Goal: Information Seeking & Learning: Check status

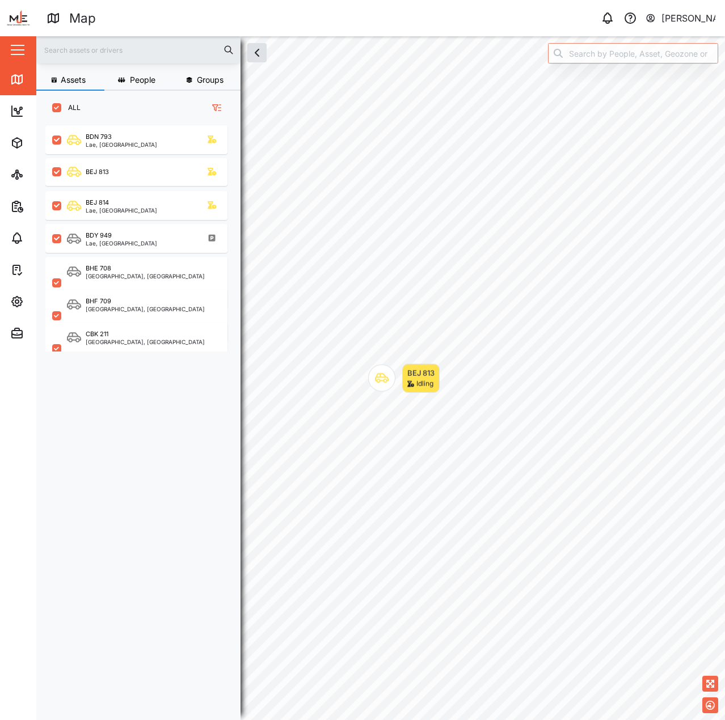
scroll to position [581, 178]
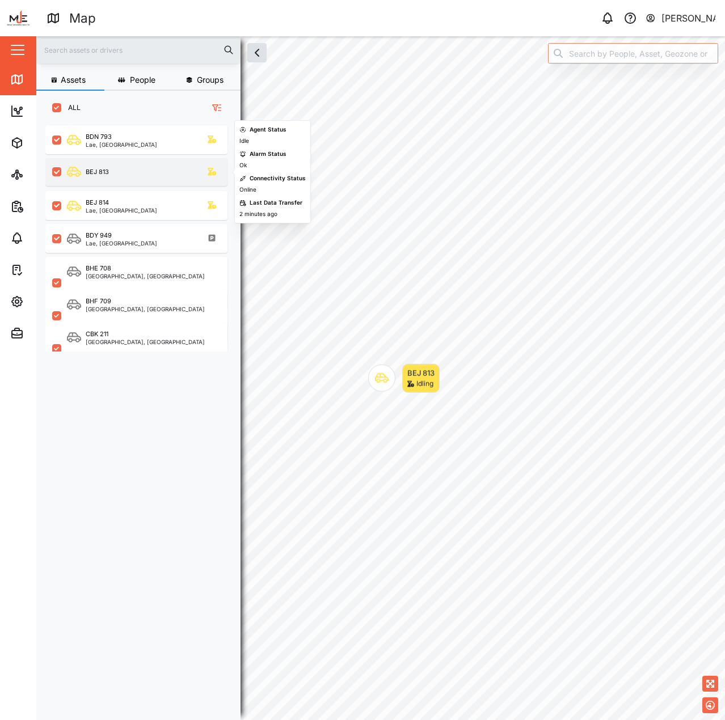
click at [185, 181] on div "BEJ 813" at bounding box center [136, 172] width 182 height 28
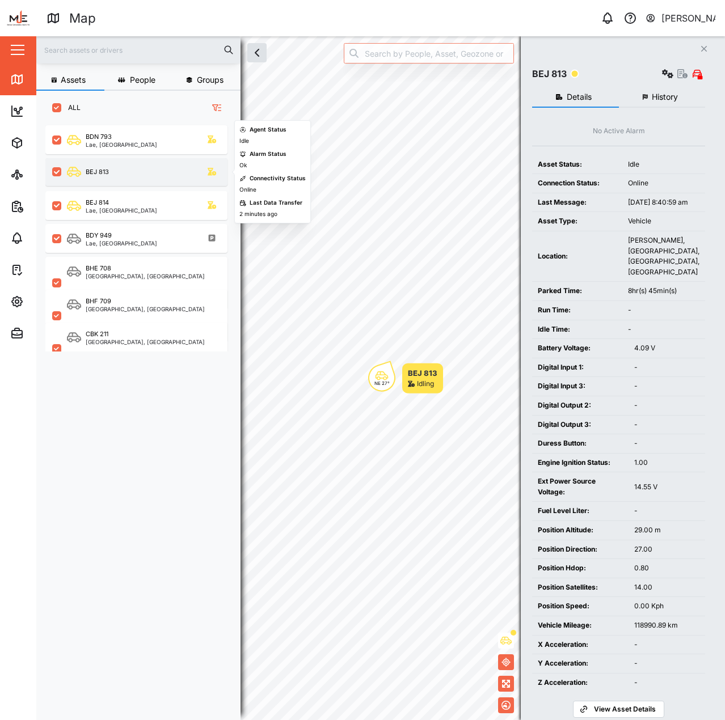
click at [167, 179] on div "BEJ 813" at bounding box center [144, 172] width 154 height 14
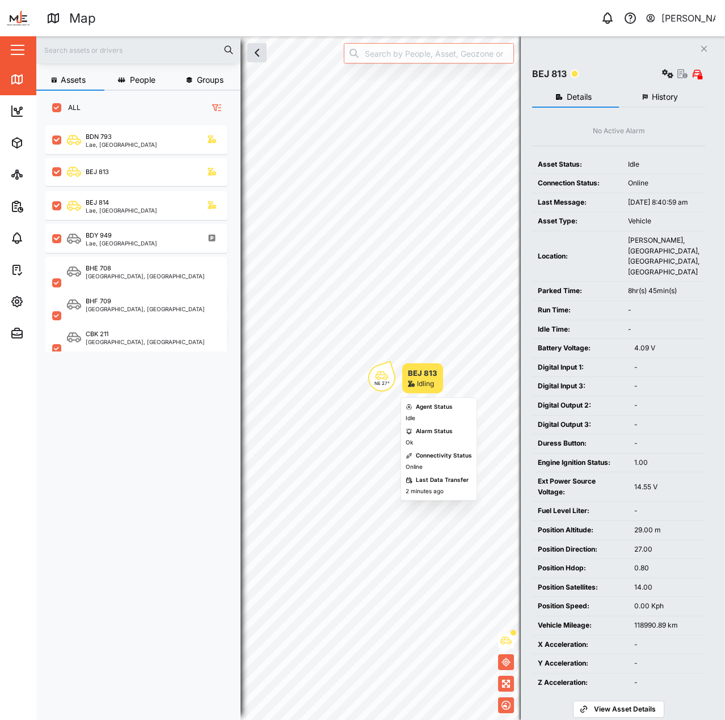
click at [399, 379] on div "NE 27° BEJ 813 Idling" at bounding box center [405, 379] width 75 height 30
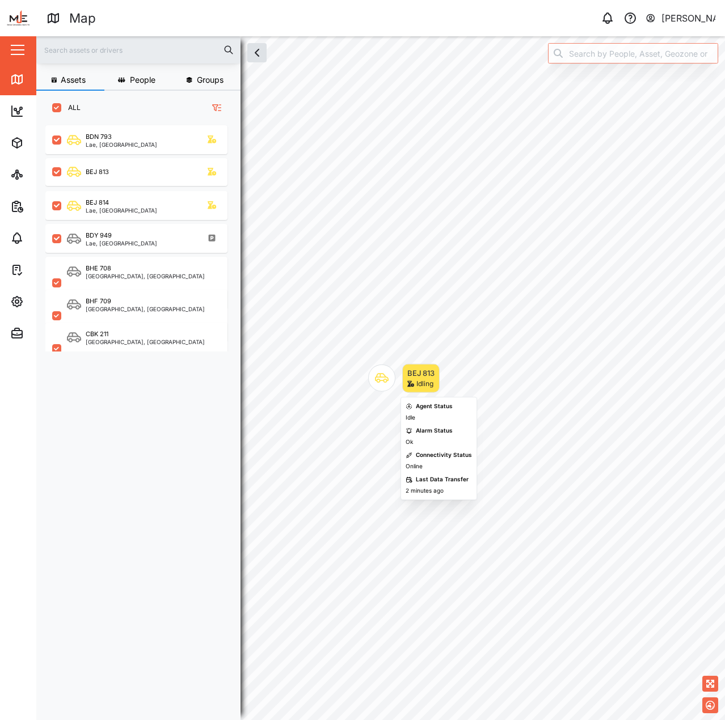
click at [399, 379] on div "BEJ 813 Idling" at bounding box center [403, 378] width 71 height 29
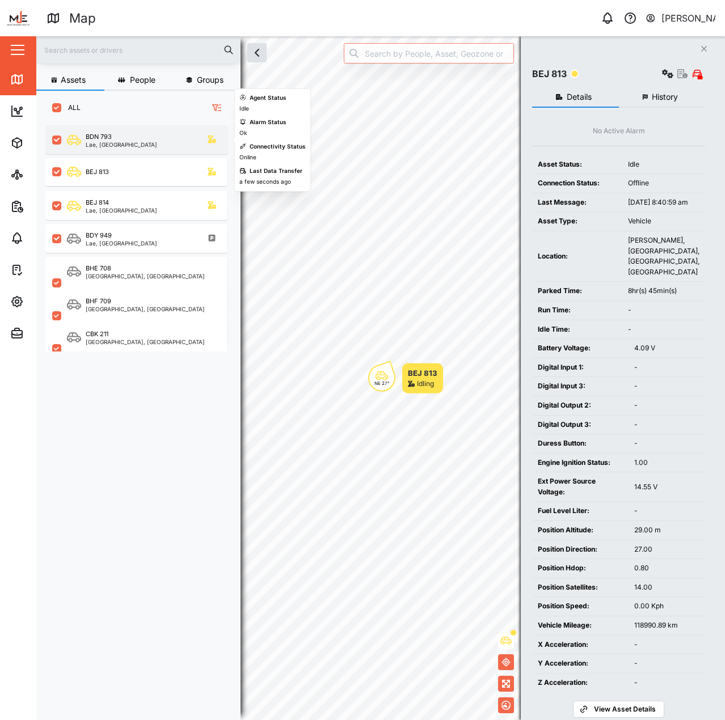
click at [144, 146] on div "BDN 793 Lae, Momase Region" at bounding box center [144, 139] width 154 height 15
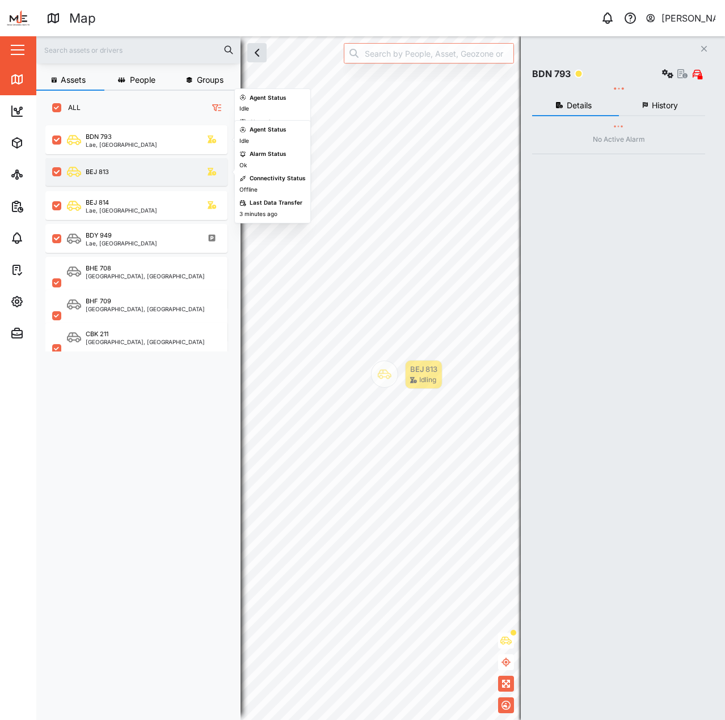
click at [146, 175] on div "BEJ 813" at bounding box center [144, 172] width 154 height 14
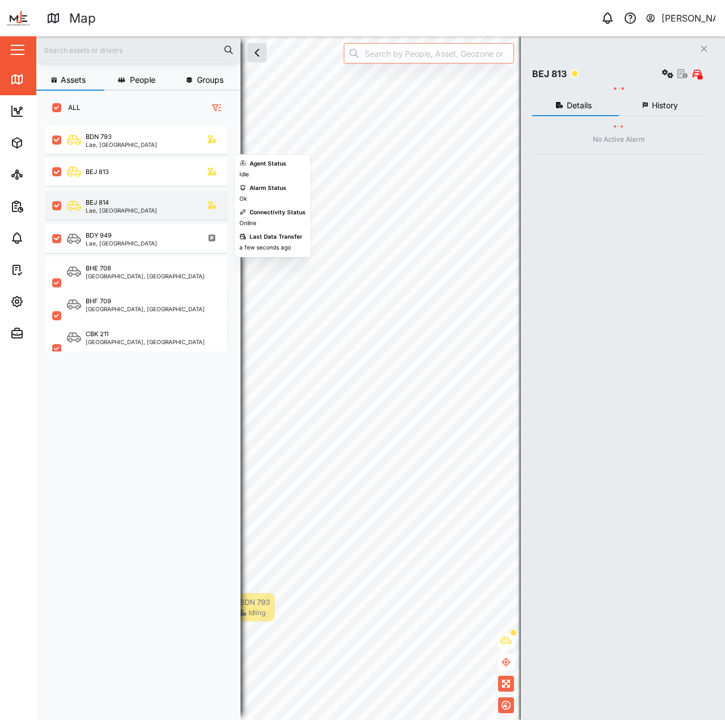
click at [141, 198] on div "BEJ 814 Lae, Momase Region" at bounding box center [136, 205] width 182 height 29
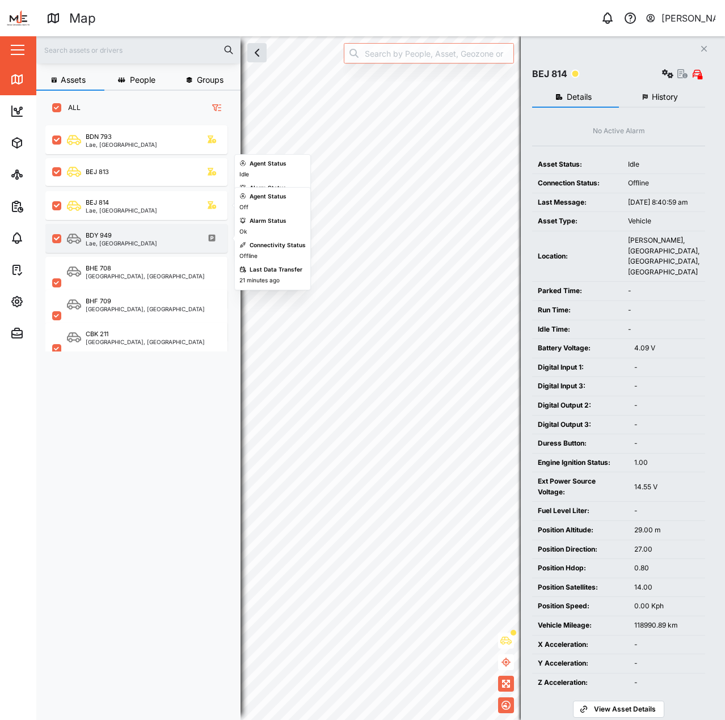
click at [144, 238] on div "BDY 949 Lae, Momase Region" at bounding box center [144, 238] width 154 height 15
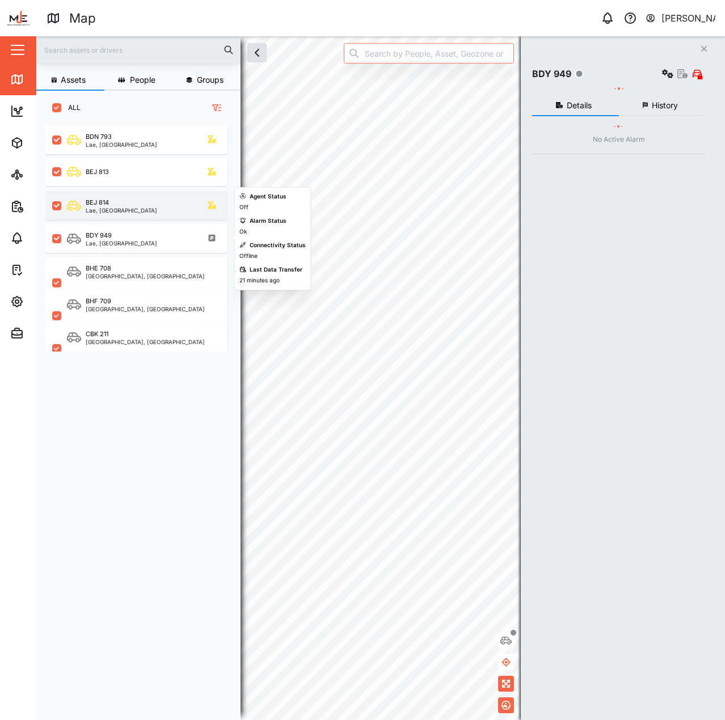
click at [134, 197] on div "BEJ 814 Lae, Momase Region" at bounding box center [136, 205] width 182 height 29
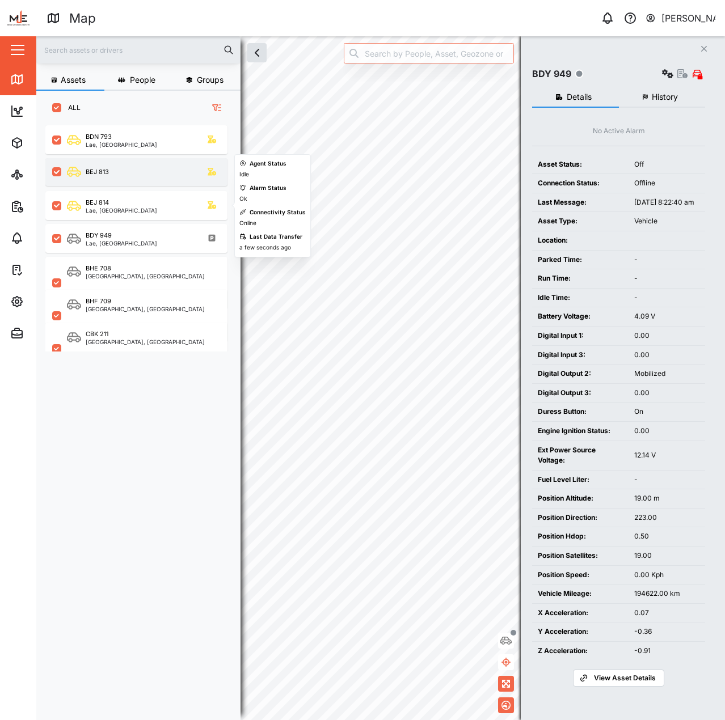
click at [138, 174] on div "BEJ 813" at bounding box center [144, 172] width 154 height 14
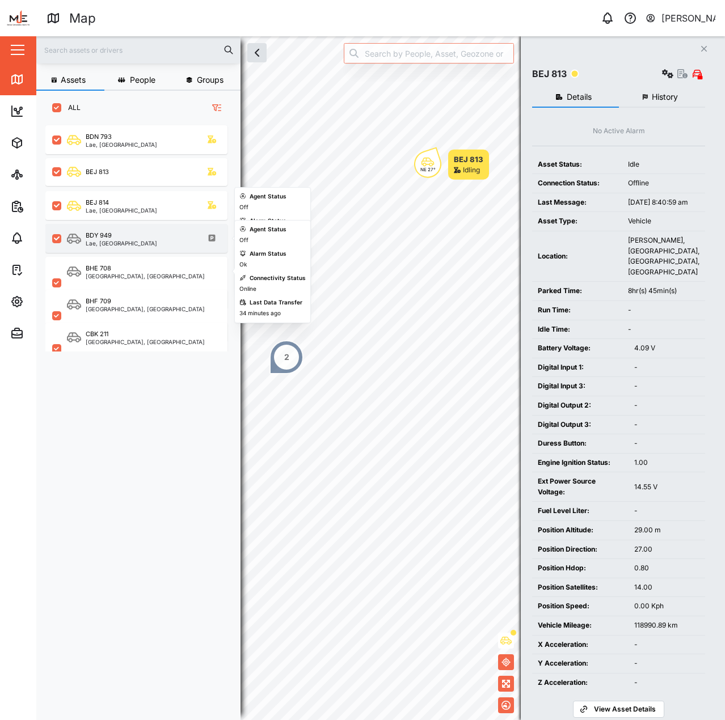
click at [162, 242] on div "BDY 949 Lae, Momase Region" at bounding box center [144, 238] width 154 height 15
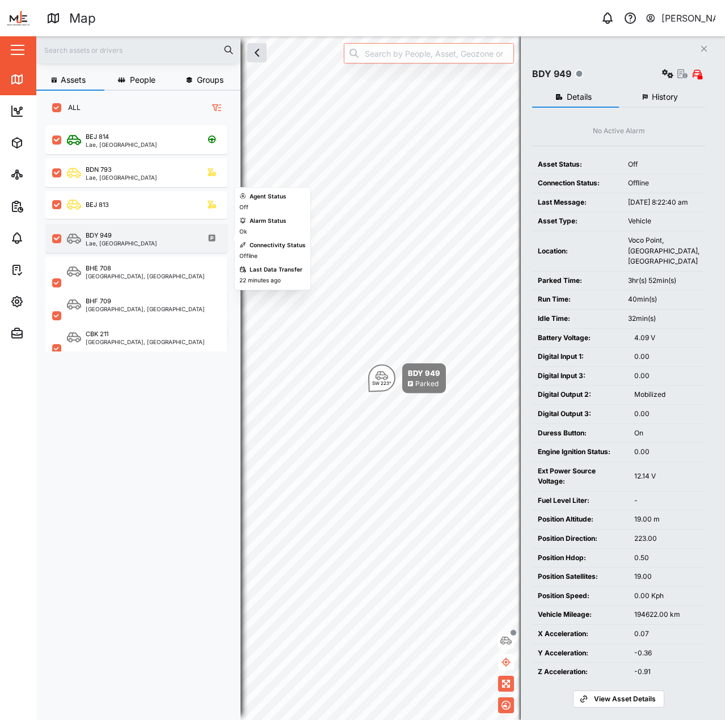
click at [140, 234] on div "BDY 949" at bounding box center [121, 236] width 71 height 10
click at [140, 241] on div "Lae, Momase Region" at bounding box center [121, 244] width 71 height 6
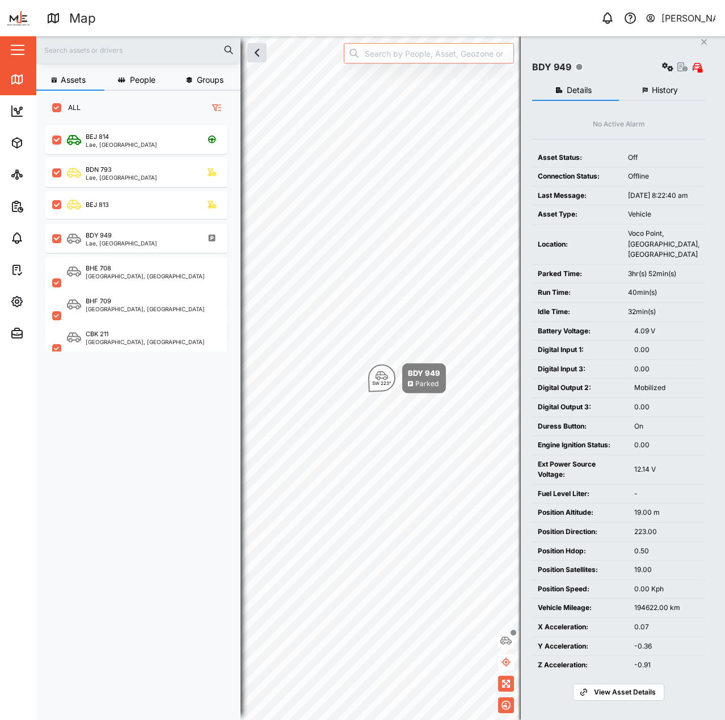
scroll to position [20, 0]
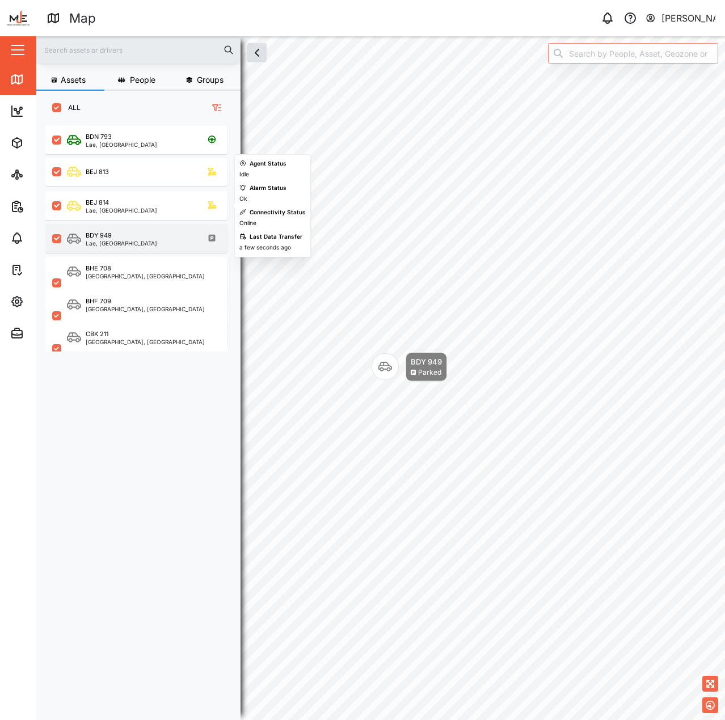
click at [111, 226] on div "BDY 949 Lae, Momase Region" at bounding box center [136, 238] width 182 height 29
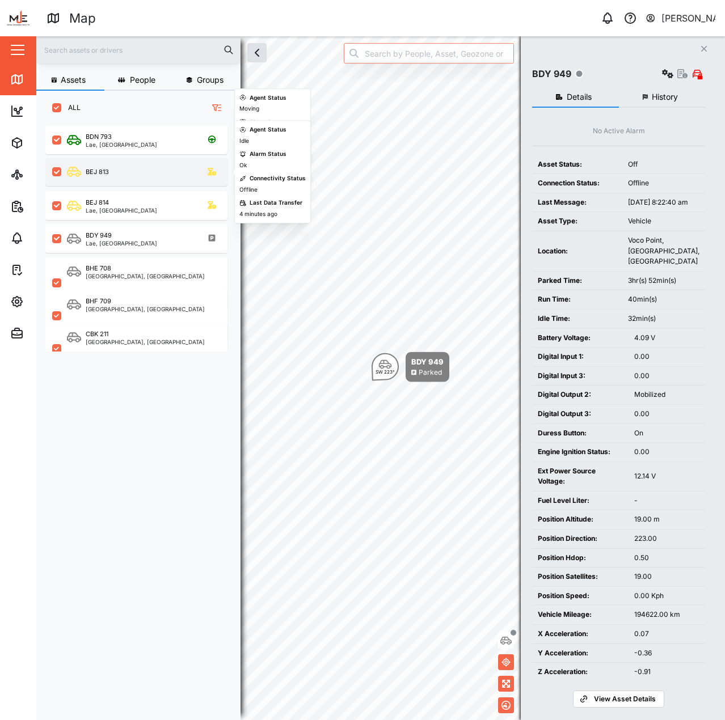
click at [130, 181] on div "BEJ 813" at bounding box center [136, 172] width 182 height 28
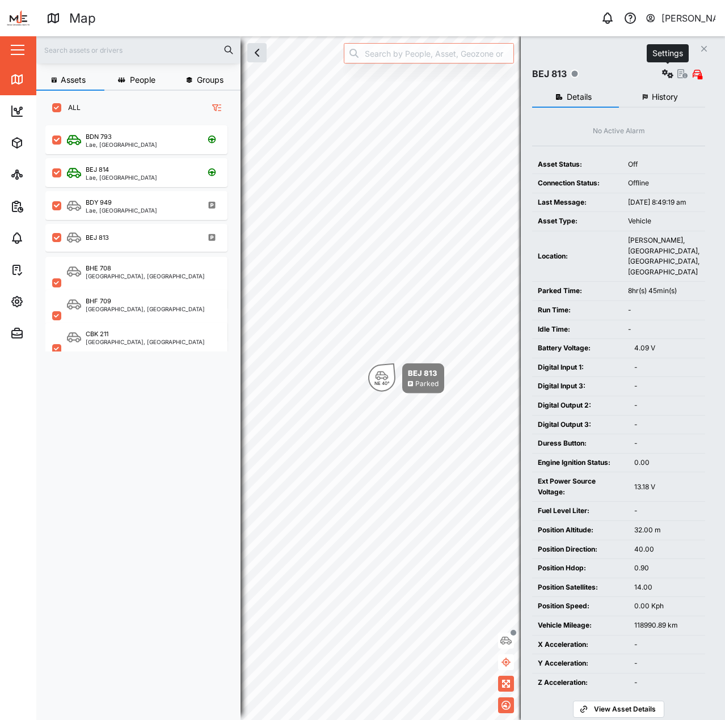
click at [661, 70] on button "button" at bounding box center [668, 74] width 16 height 16
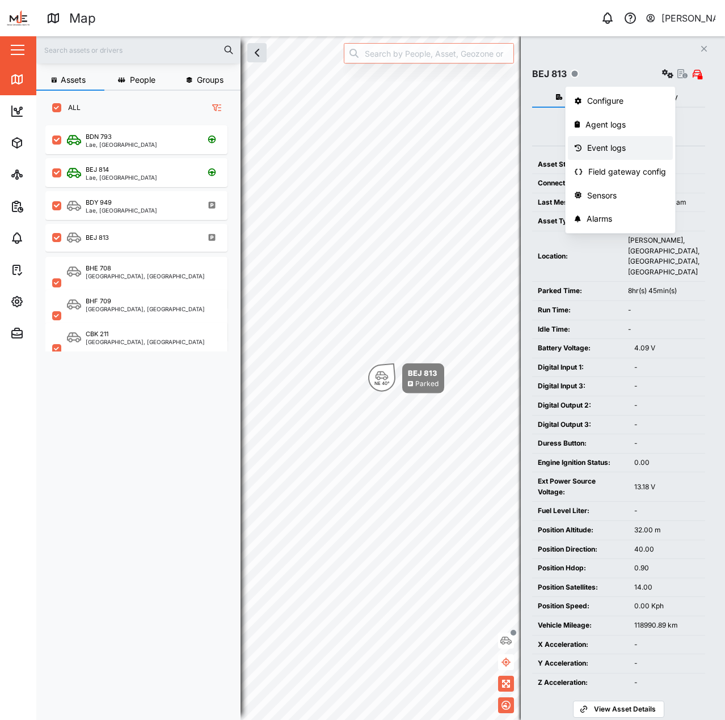
click at [646, 144] on div "Event logs" at bounding box center [626, 148] width 79 height 12
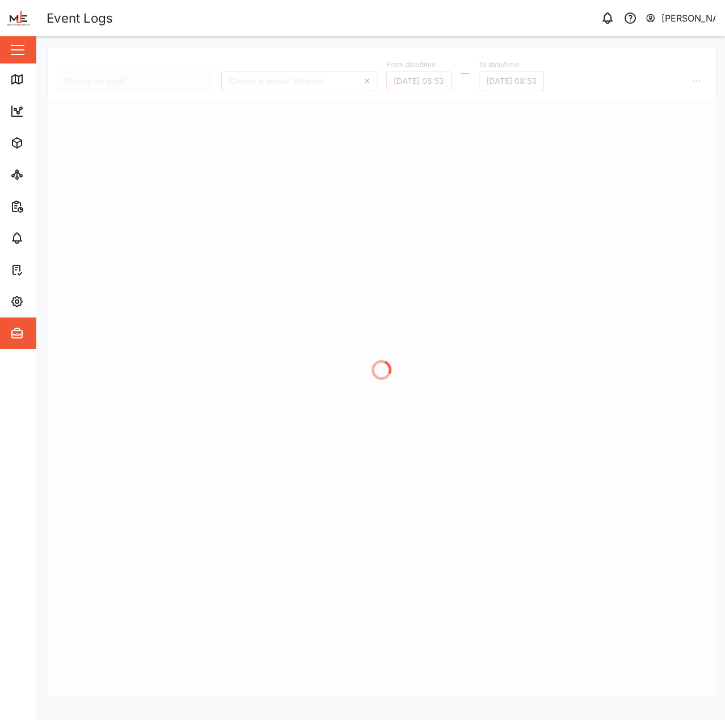
type input "BEJ 813"
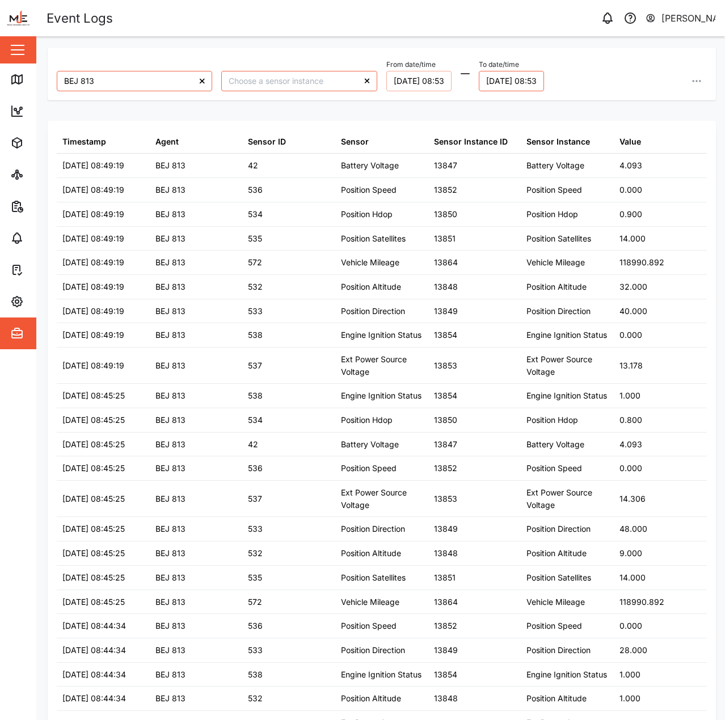
click at [432, 84] on button "01/10/2025 08:53" at bounding box center [418, 81] width 65 height 20
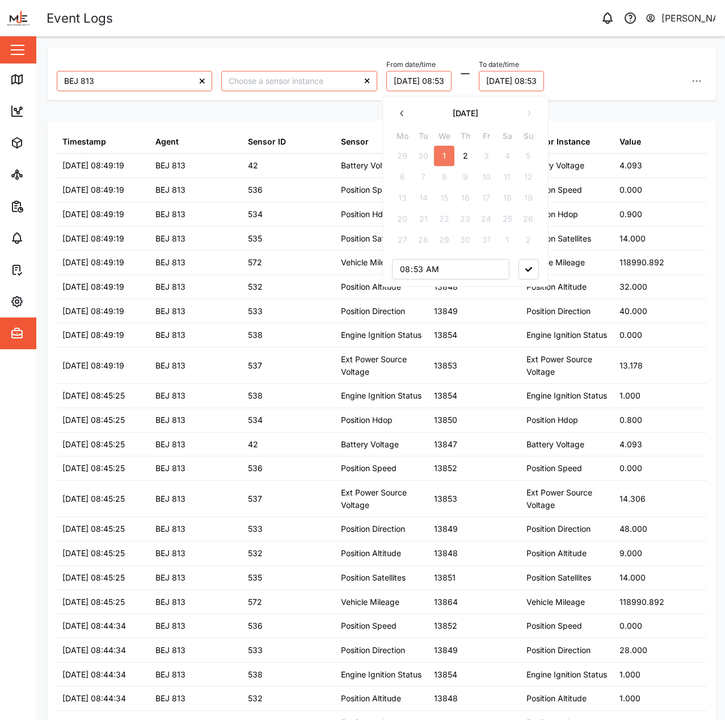
click at [470, 162] on button "2" at bounding box center [465, 156] width 20 height 20
type input "00:00"
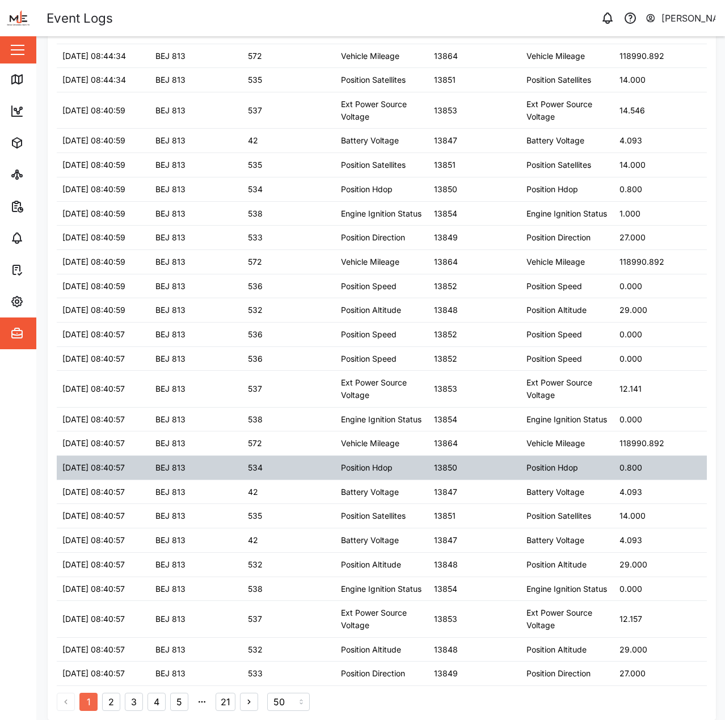
scroll to position [826, 0]
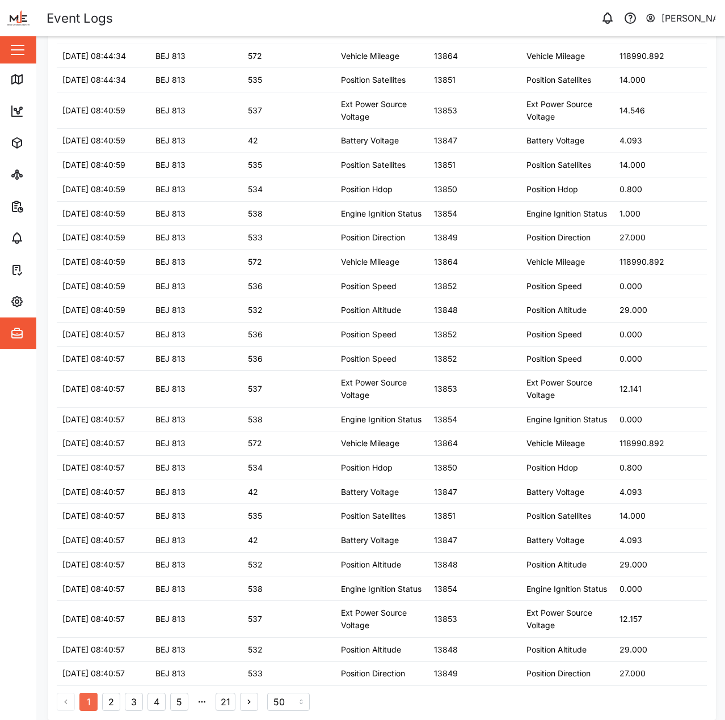
click at [221, 694] on button "21" at bounding box center [226, 702] width 20 height 18
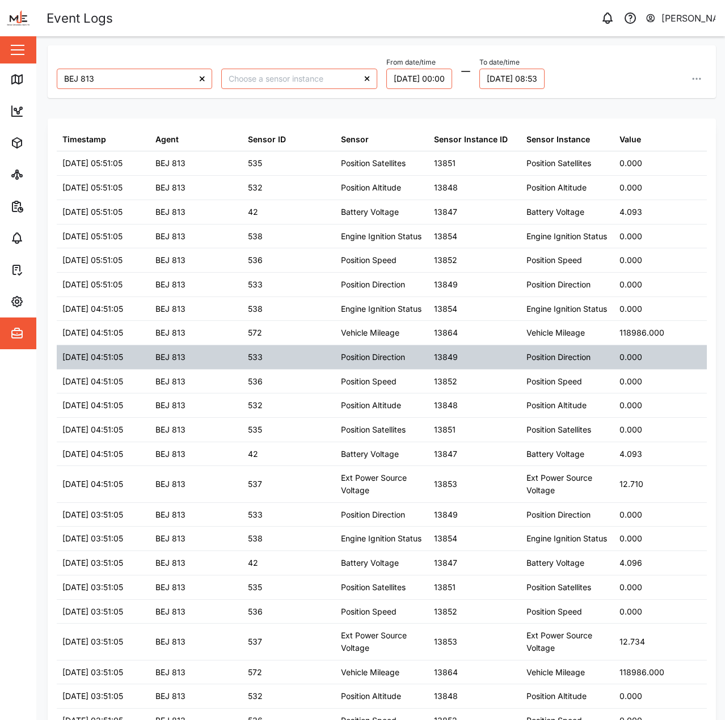
scroll to position [0, 0]
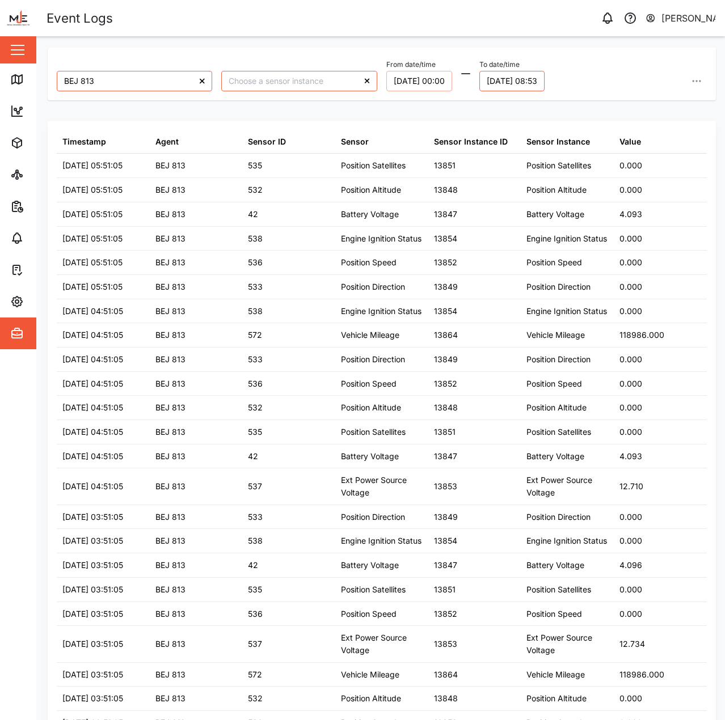
click at [414, 86] on button "02/10/2025 00:00" at bounding box center [419, 81] width 66 height 20
click at [522, 88] on button "02/10/2025 08:53" at bounding box center [511, 81] width 65 height 20
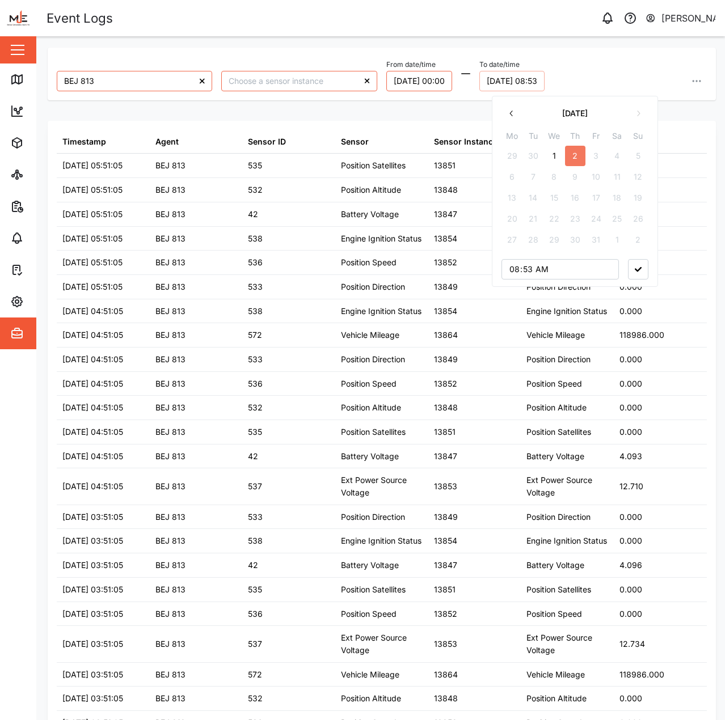
click at [530, 81] on button "02/10/2025 08:53" at bounding box center [511, 81] width 65 height 20
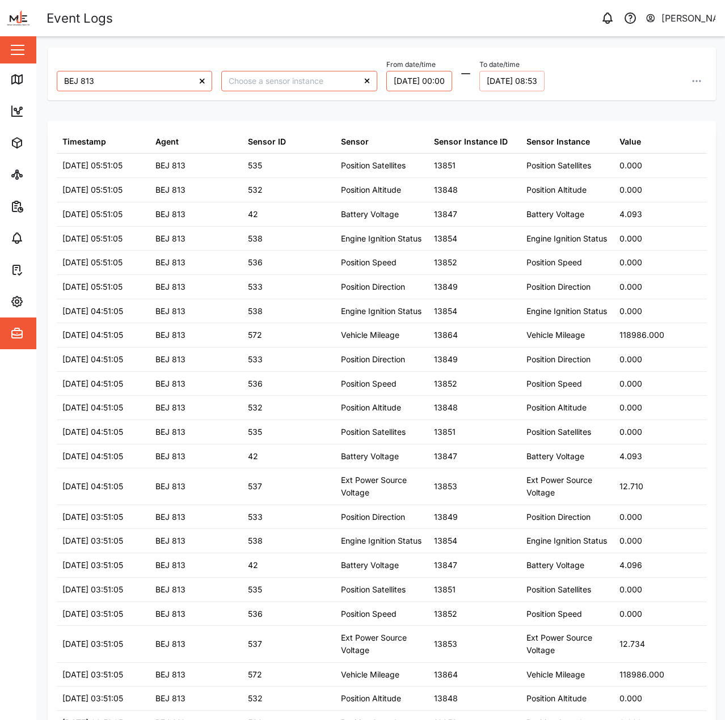
click at [532, 89] on button "02/10/2025 08:53" at bounding box center [511, 81] width 65 height 20
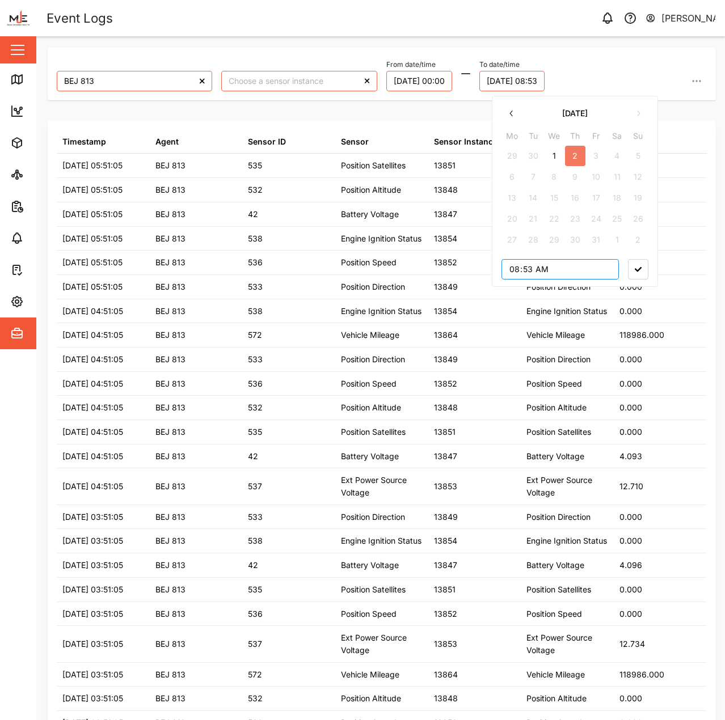
click at [512, 263] on input "08:53" at bounding box center [559, 269] width 117 height 20
type input "00:00"
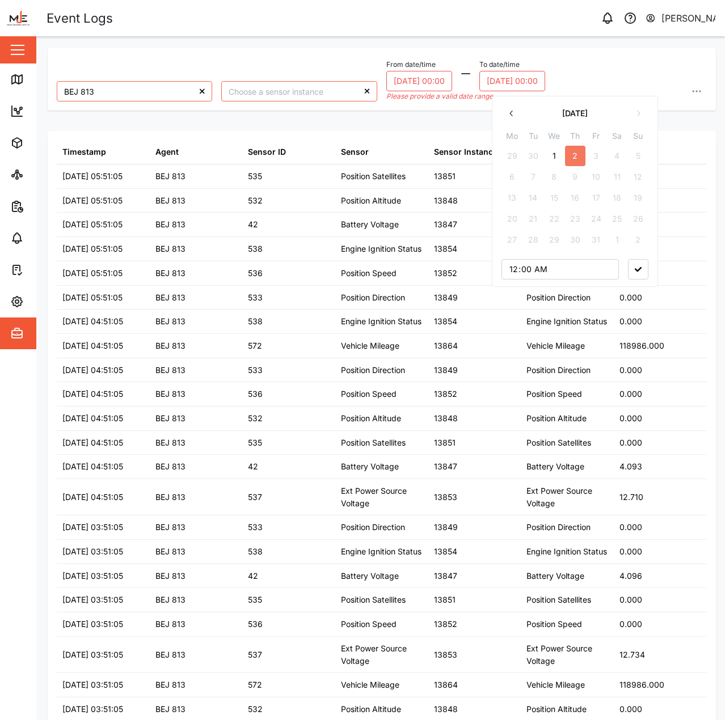
click at [629, 265] on button "button" at bounding box center [638, 269] width 20 height 20
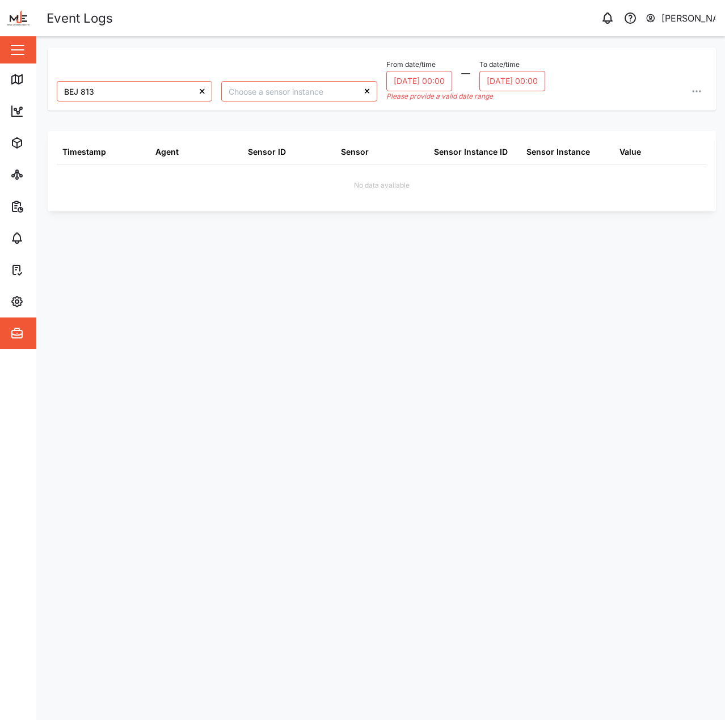
click at [424, 91] on div "Please provide a valid date range" at bounding box center [465, 96] width 159 height 11
click at [429, 75] on button "02/10/2025 00:00" at bounding box center [419, 81] width 66 height 20
click at [408, 270] on input "00:00" at bounding box center [454, 269] width 117 height 20
click at [448, 149] on button "1" at bounding box center [448, 156] width 20 height 20
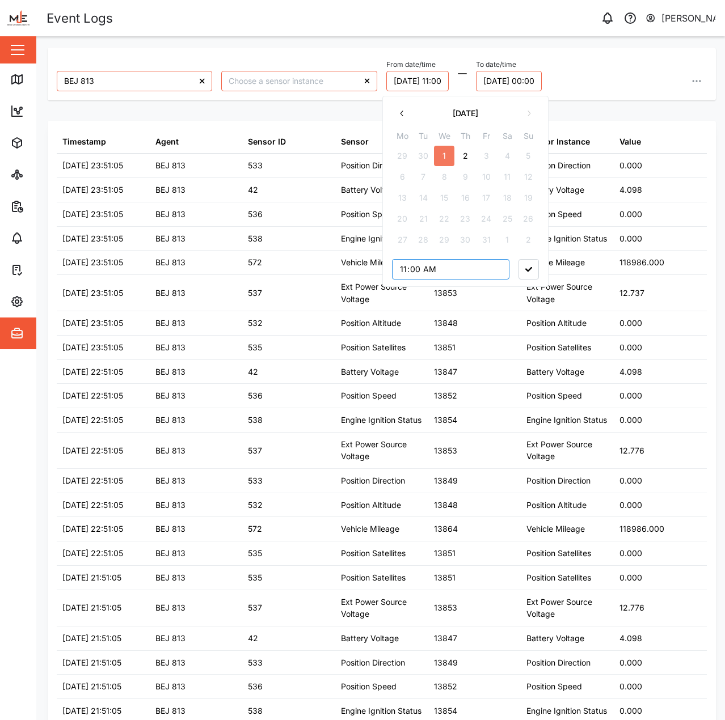
type input "23:00"
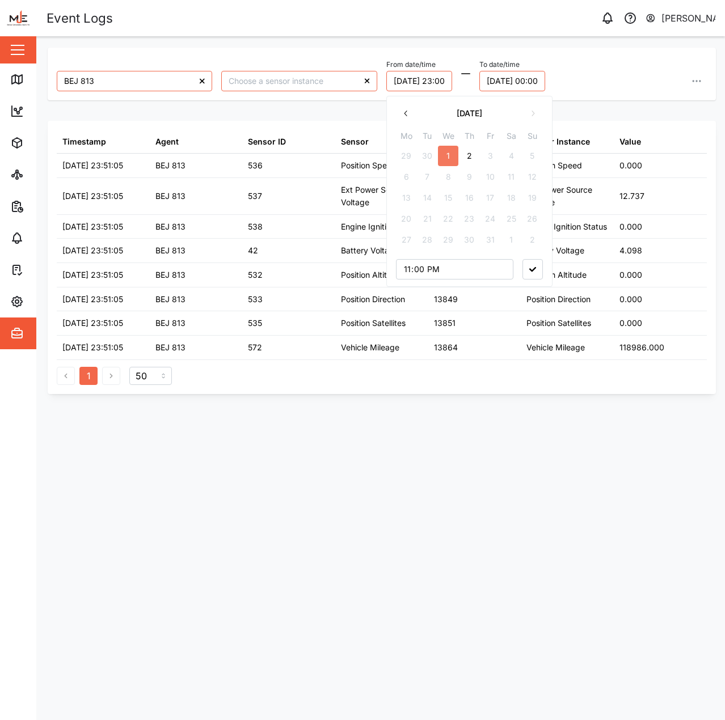
click at [524, 263] on button "button" at bounding box center [532, 269] width 20 height 20
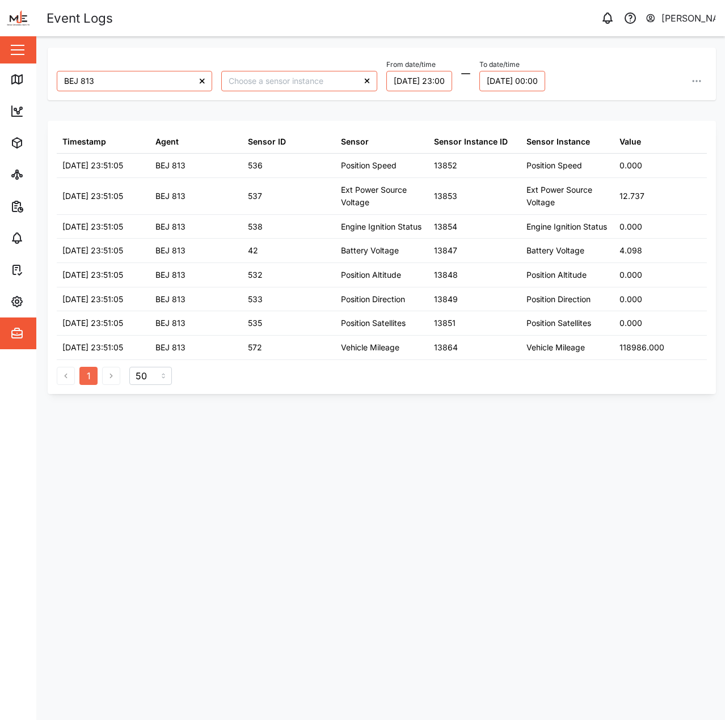
click at [423, 98] on div "BEJ 813 From date/time 01/10/2025 23:00 To date/time 02/10/2025 00:00" at bounding box center [382, 74] width 668 height 53
click at [424, 78] on button "01/10/2025 23:00" at bounding box center [419, 81] width 66 height 20
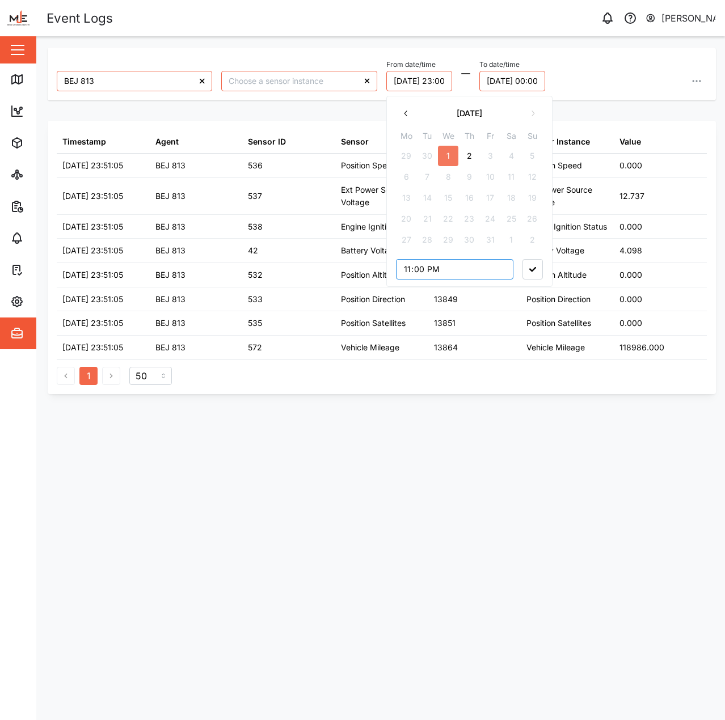
click at [407, 263] on input "23:00" at bounding box center [454, 269] width 117 height 20
type input "22:00"
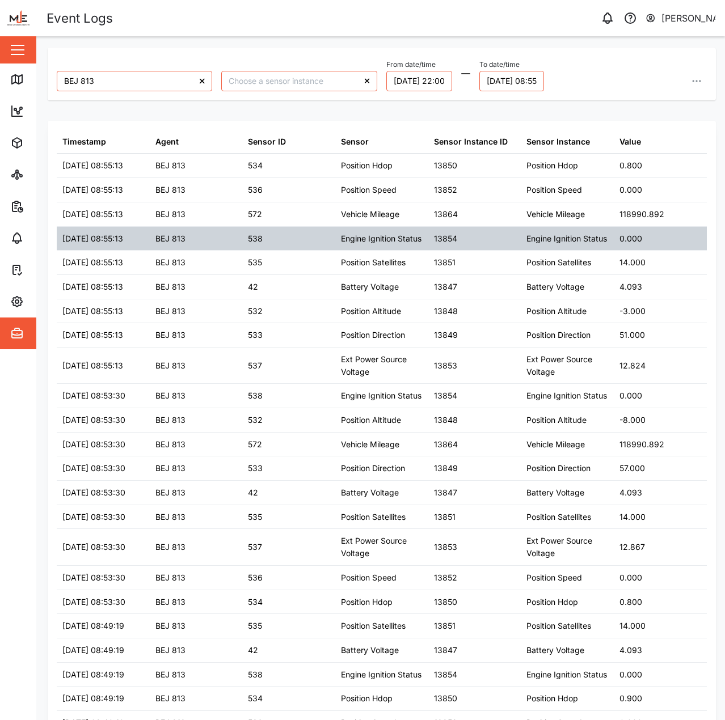
click at [508, 231] on div "13854" at bounding box center [474, 239] width 93 height 24
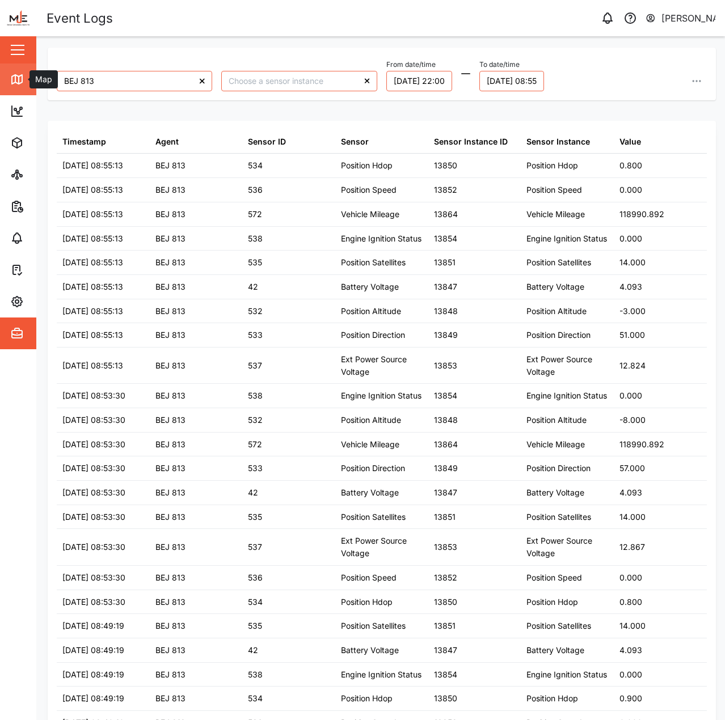
click at [17, 86] on icon at bounding box center [17, 80] width 14 height 14
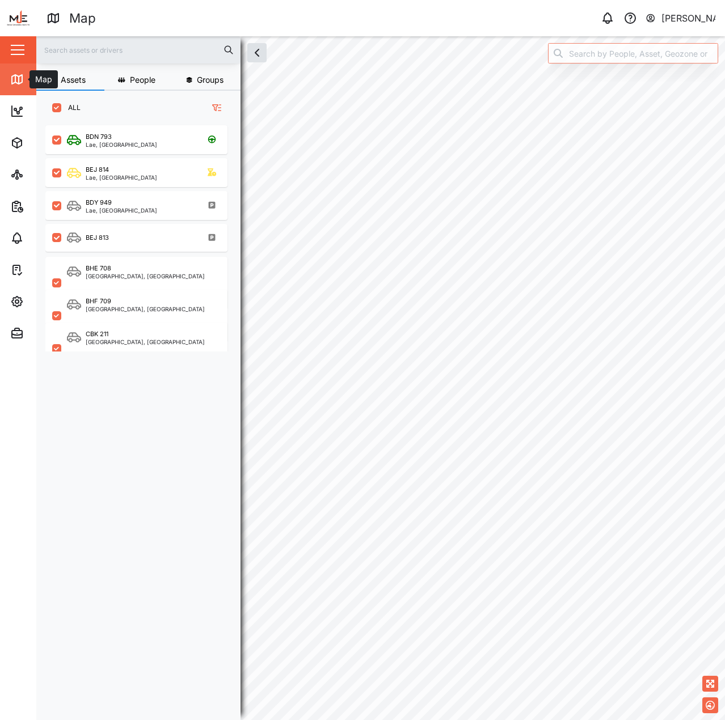
checkbox input "true"
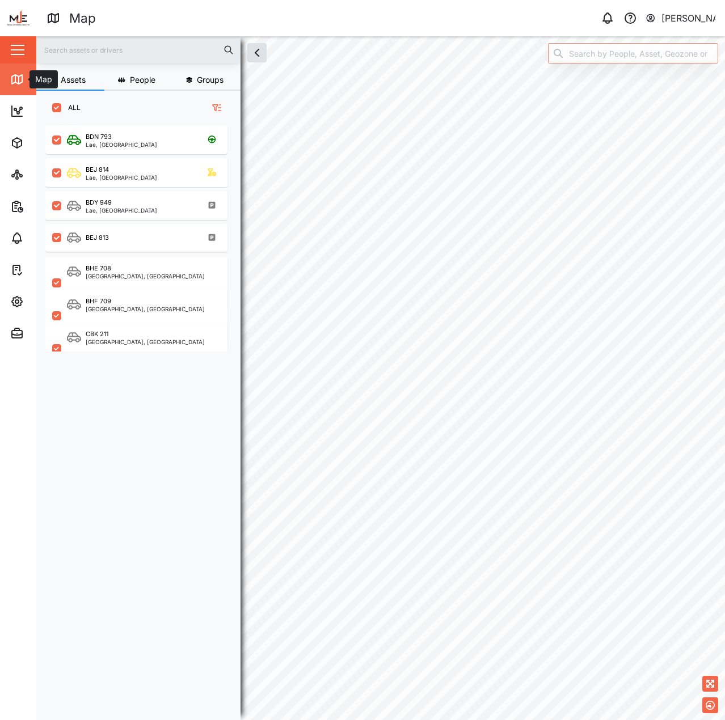
checkbox input "true"
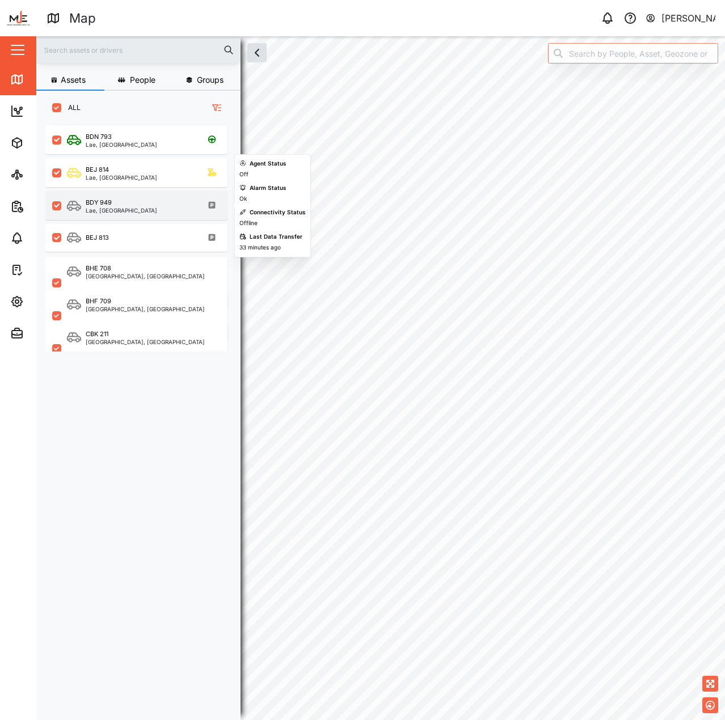
click at [138, 210] on div "Lae, Momase Region" at bounding box center [121, 211] width 71 height 6
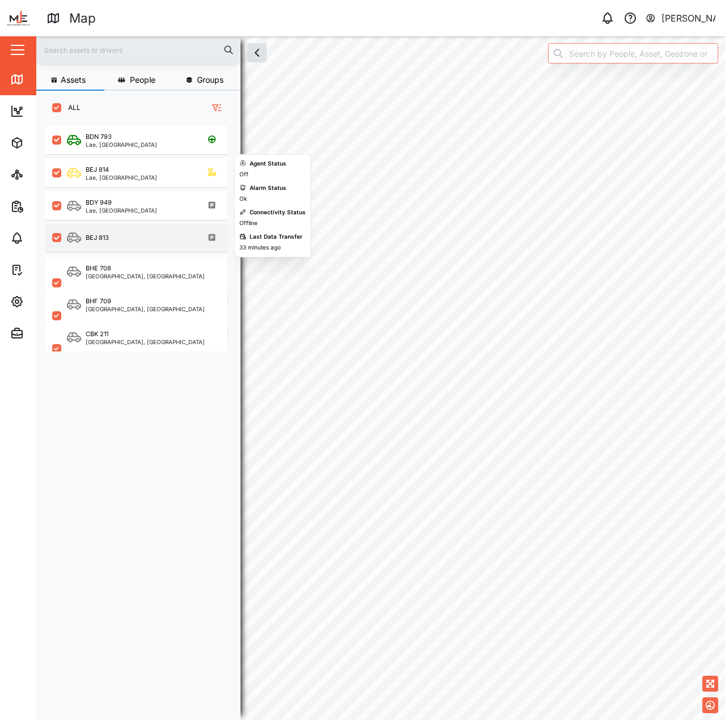
click at [138, 240] on div "BEJ 813" at bounding box center [144, 238] width 154 height 14
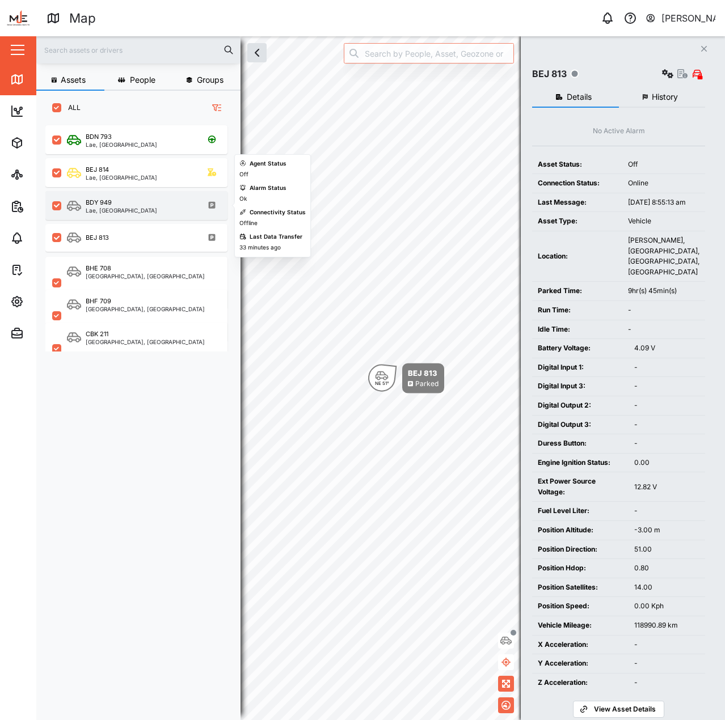
click at [137, 213] on div "Lae, Momase Region" at bounding box center [121, 211] width 71 height 6
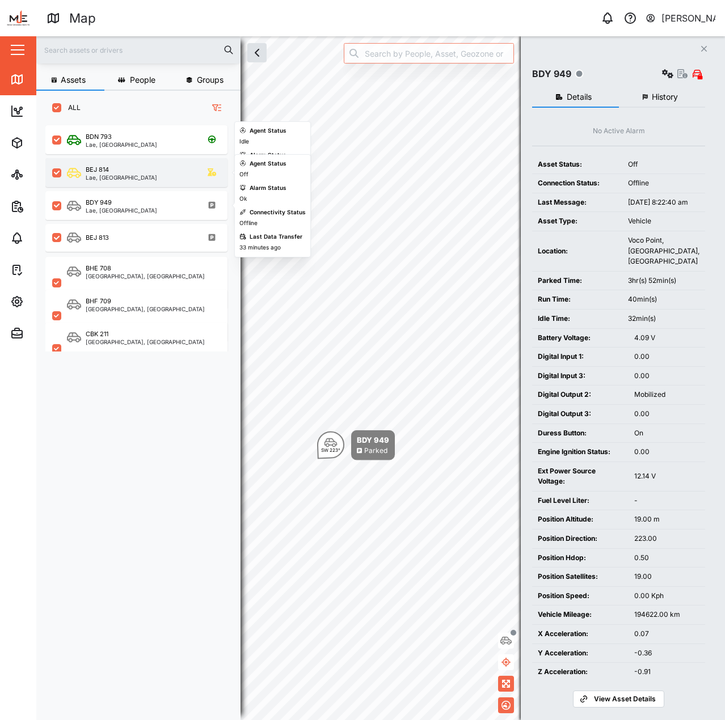
click at [132, 185] on div "BEJ 814 Lae, Momase Region" at bounding box center [136, 172] width 182 height 29
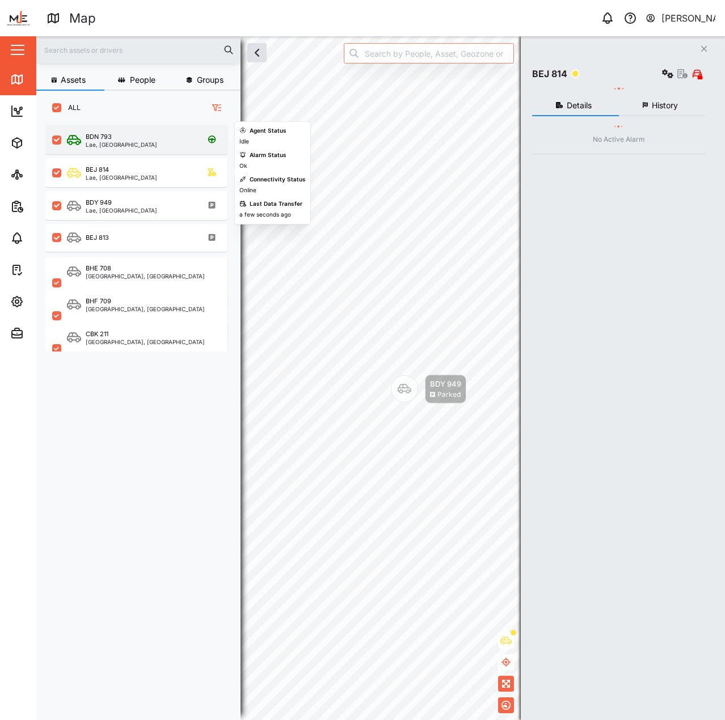
click at [138, 153] on div "BDN 793 Lae, Momase Region" at bounding box center [136, 139] width 182 height 29
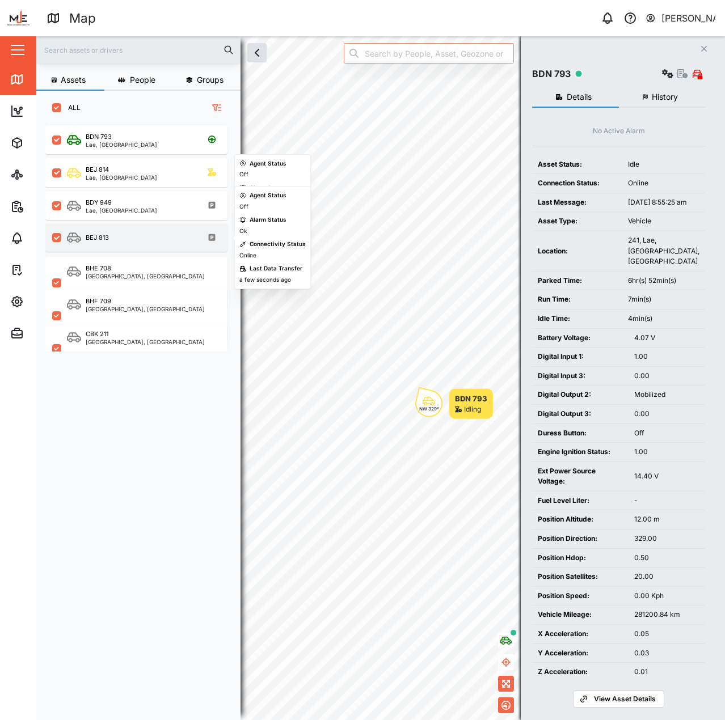
click at [126, 233] on div "BEJ 813" at bounding box center [144, 238] width 154 height 14
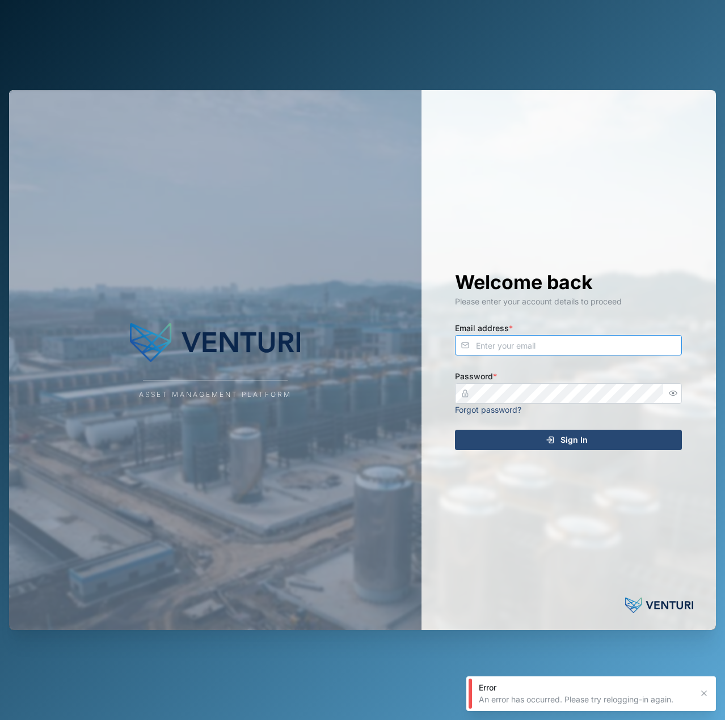
click at [617, 339] on input "Email address *" at bounding box center [568, 345] width 227 height 20
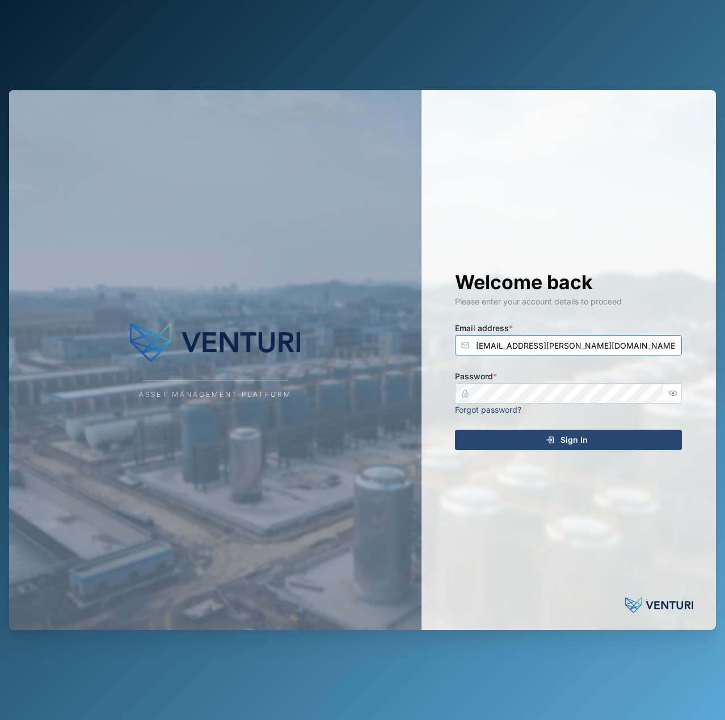
type input "declan.delahunty@venturi.io"
click at [455, 430] on button "Sign In" at bounding box center [568, 440] width 227 height 20
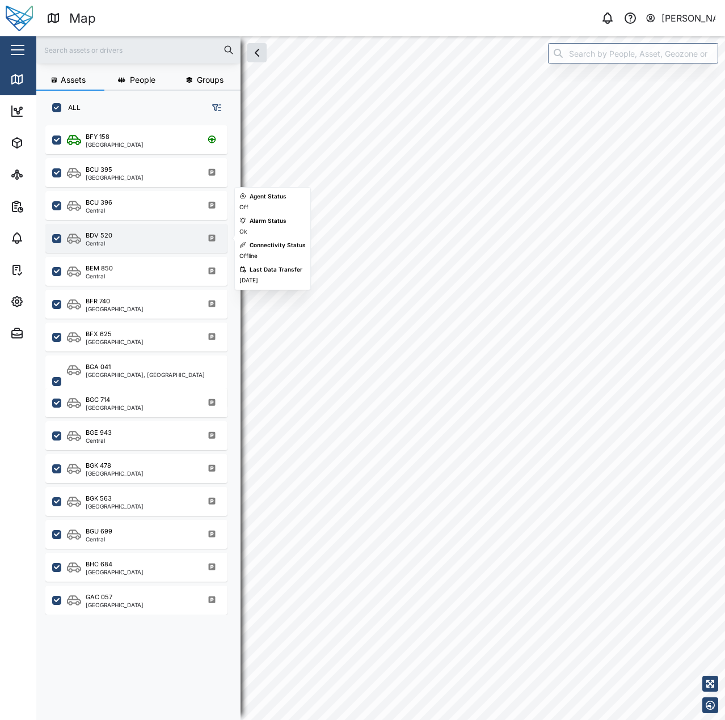
click at [138, 230] on div "BDV 520 Central" at bounding box center [136, 238] width 182 height 29
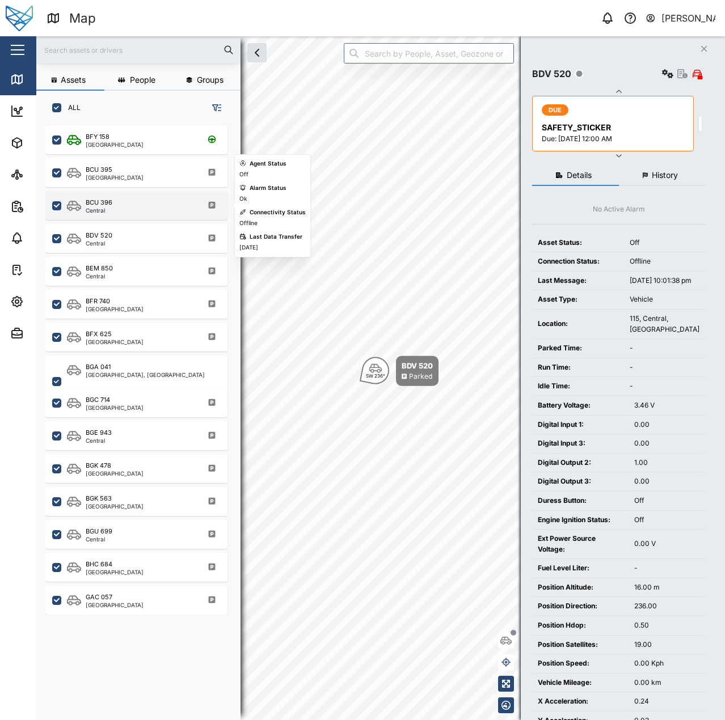
click at [137, 213] on div "BCU 396 Central" at bounding box center [144, 205] width 154 height 15
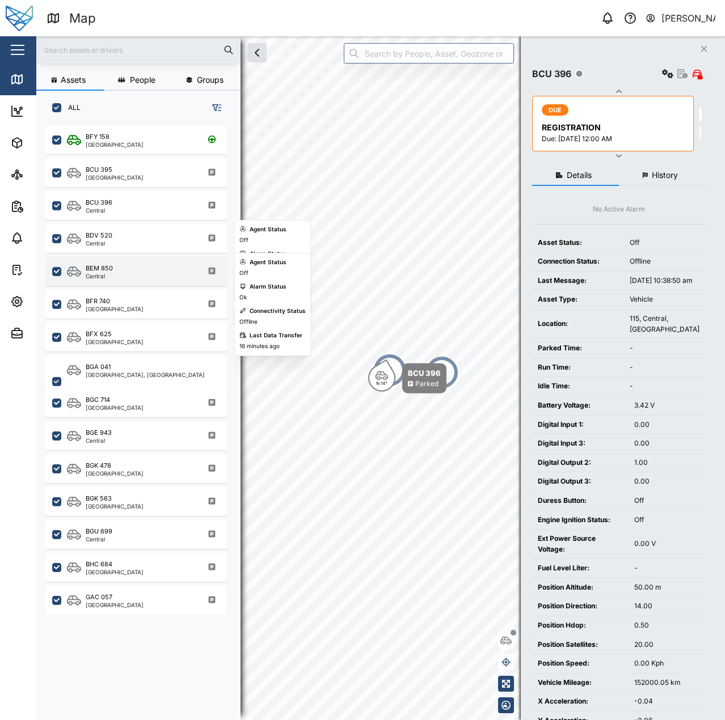
click at [122, 279] on div "BEM 850 Central" at bounding box center [144, 271] width 154 height 15
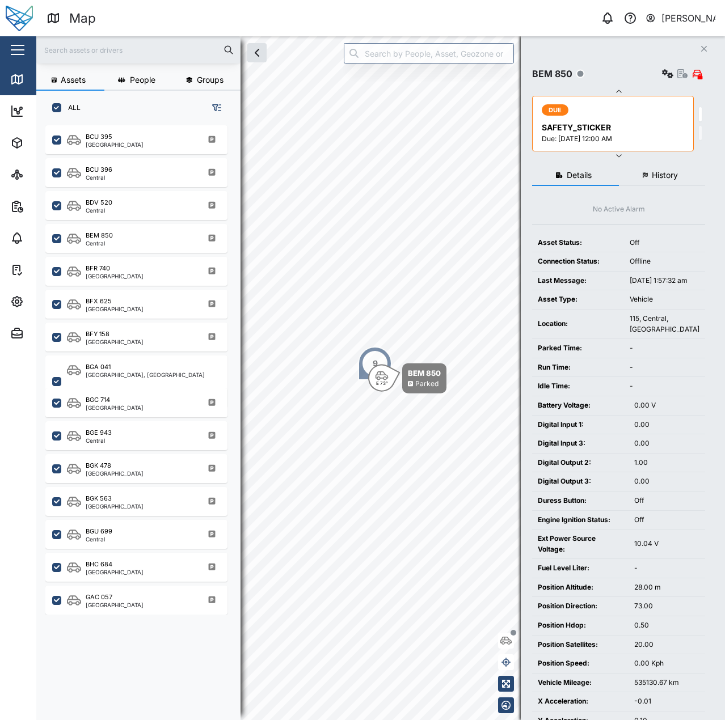
click at [111, 452] on div "BGK 478 Southern Region" at bounding box center [136, 466] width 182 height 33
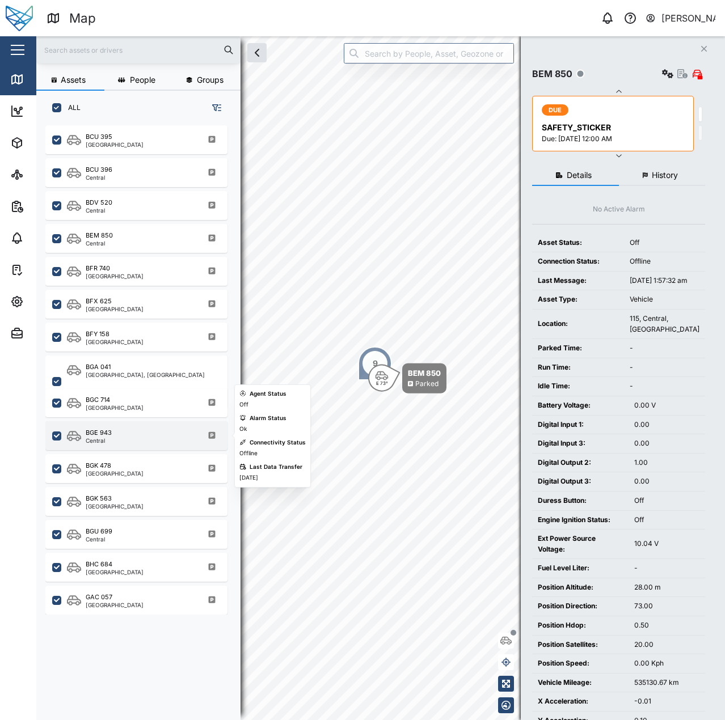
click at [115, 444] on div "BGE 943 Central" at bounding box center [136, 435] width 182 height 29
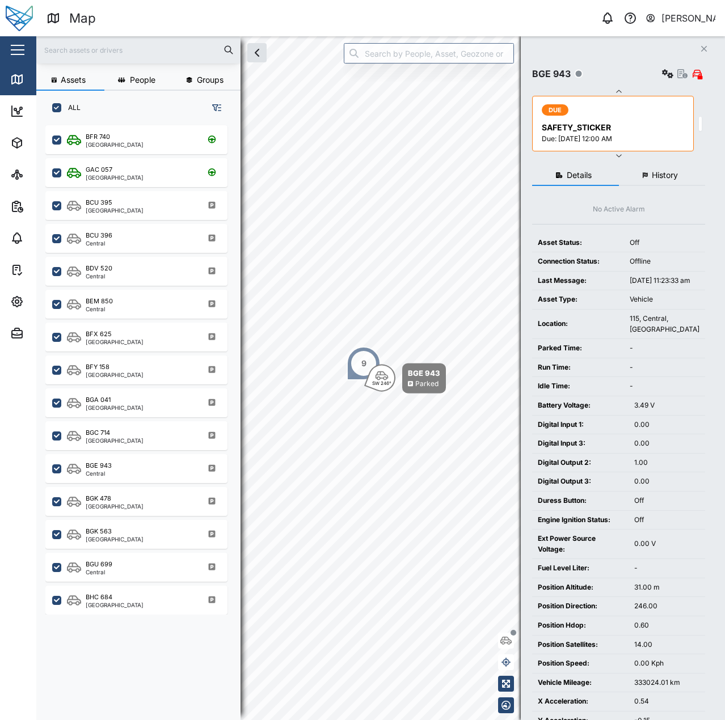
click at [563, 238] on div "Asset Status:" at bounding box center [578, 243] width 81 height 11
click at [444, 307] on div "9" at bounding box center [427, 319] width 34 height 34
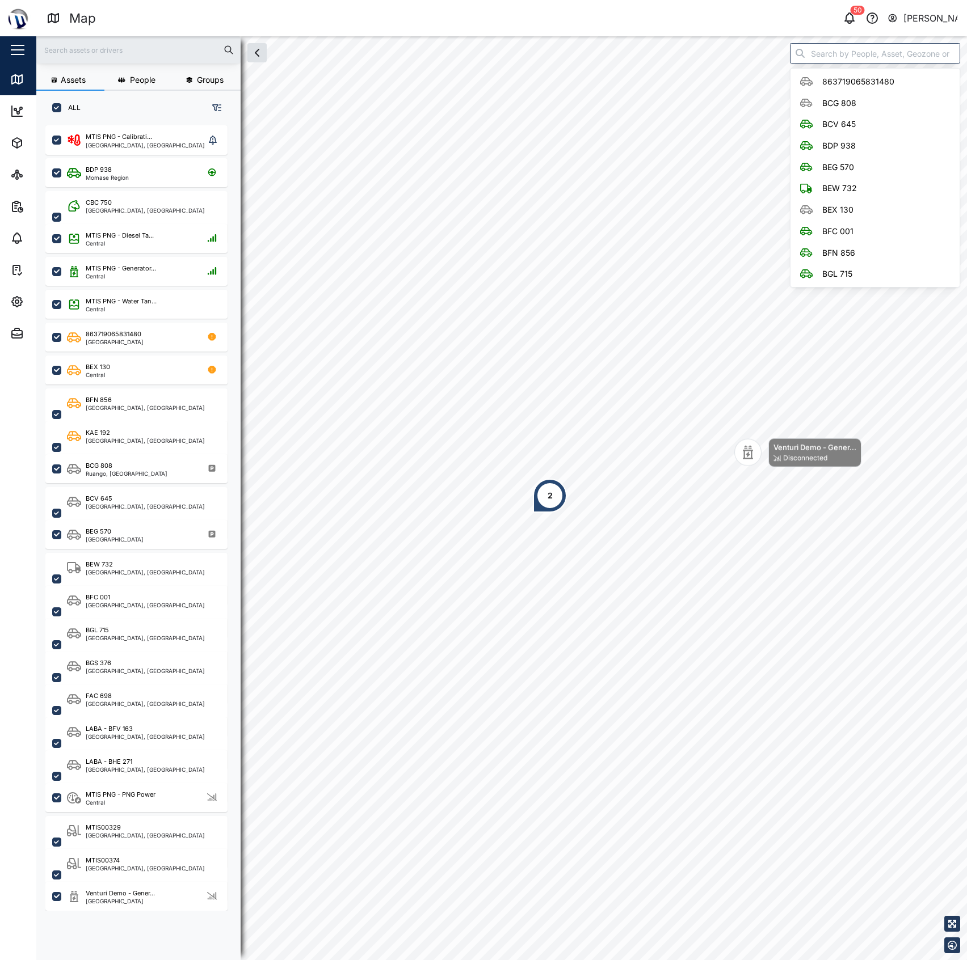
scroll to position [818, 175]
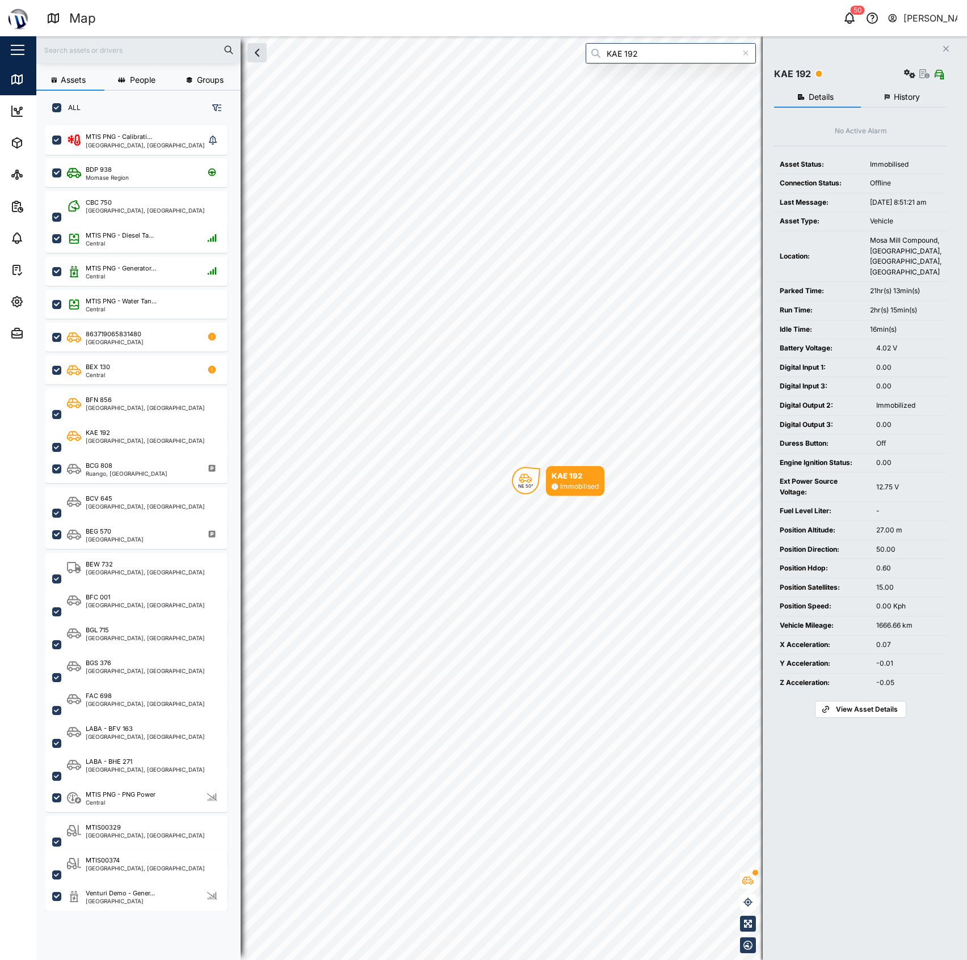
type input "KAE 192"
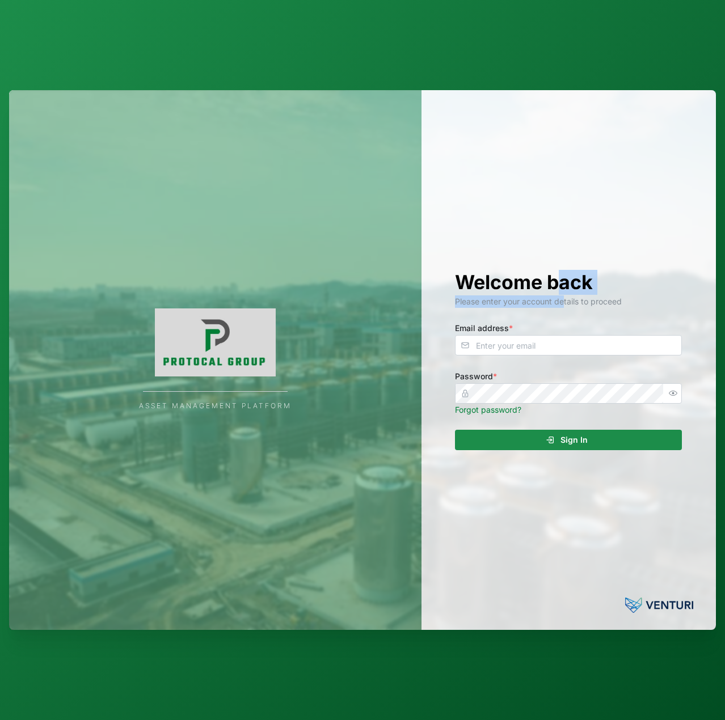
drag, startPoint x: 562, startPoint y: 294, endPoint x: 577, endPoint y: 339, distance: 47.2
click at [564, 315] on div "Welcome back Please enter your account details to proceed Email address * Passw…" at bounding box center [568, 360] width 272 height 541
drag, startPoint x: 577, startPoint y: 339, endPoint x: 587, endPoint y: 340, distance: 10.3
click at [583, 339] on input "Email address *" at bounding box center [568, 345] width 227 height 20
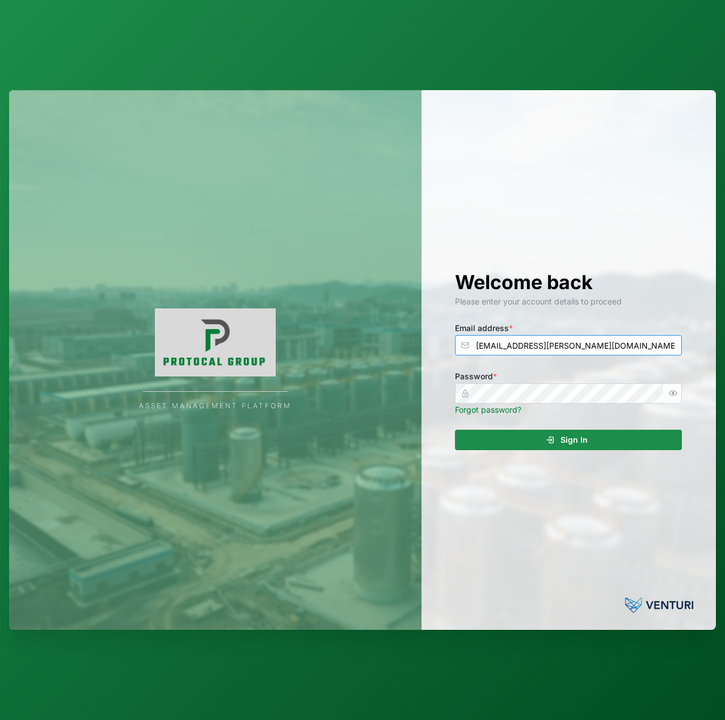
type input "[EMAIL_ADDRESS][PERSON_NAME][DOMAIN_NAME]"
click at [455, 430] on button "Sign In" at bounding box center [568, 440] width 227 height 20
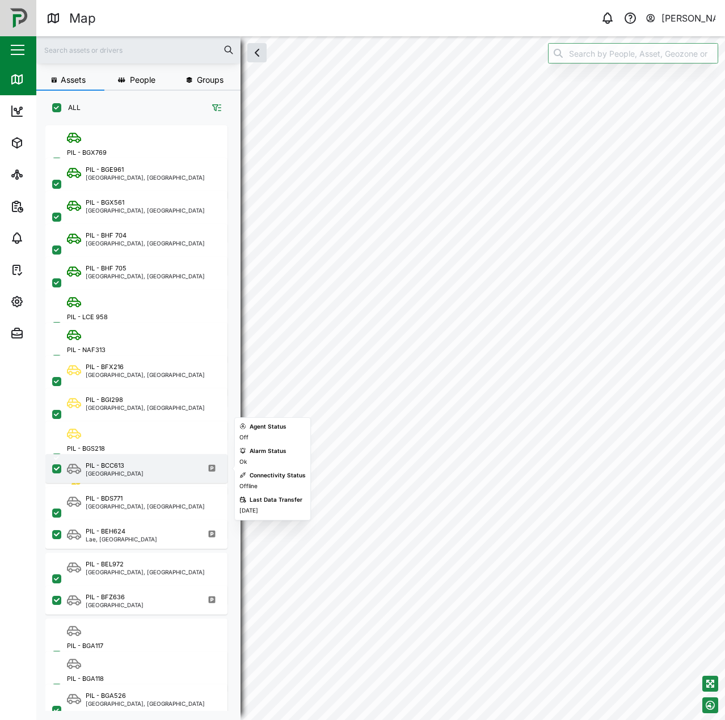
click at [139, 467] on div "PIL - BCC613 New Ireland" at bounding box center [144, 468] width 154 height 15
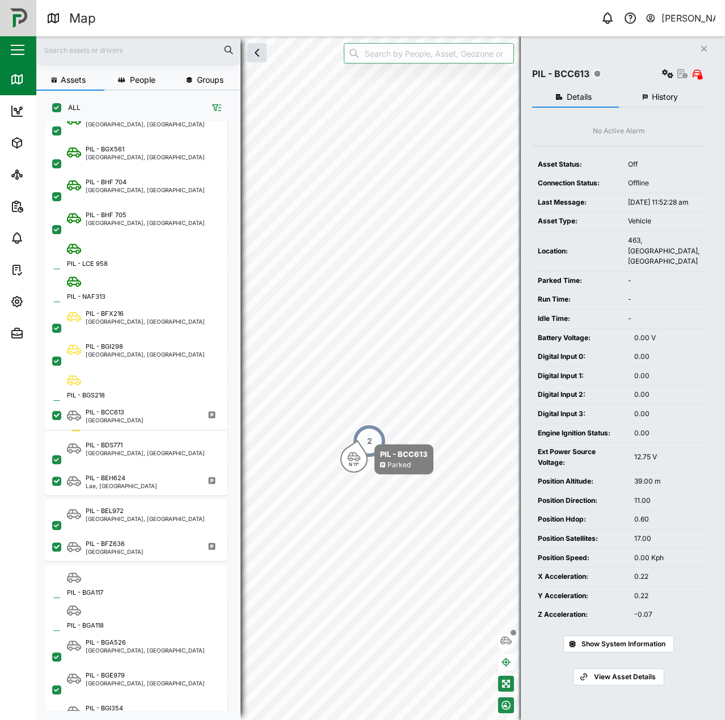
scroll to position [57, 0]
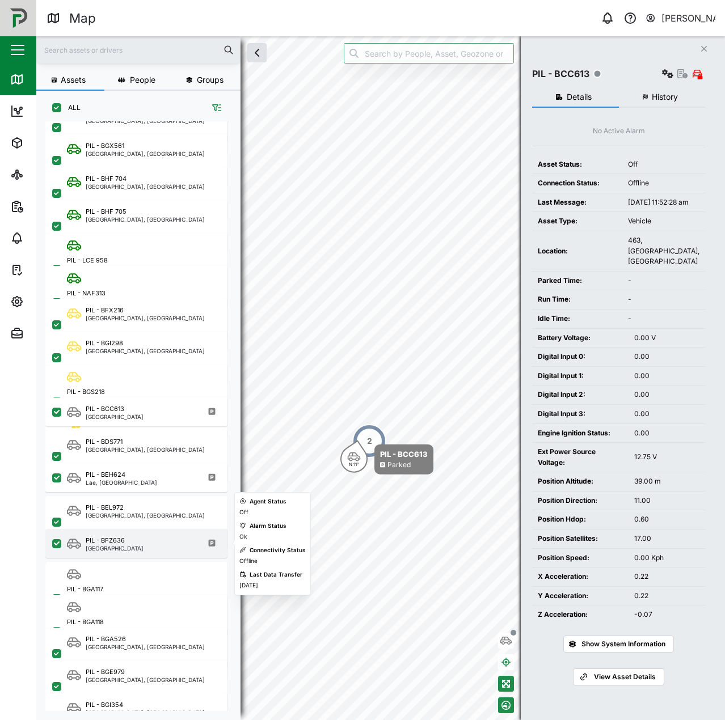
click at [142, 546] on div "PIL - BFZ636 Western Highlands" at bounding box center [144, 543] width 154 height 15
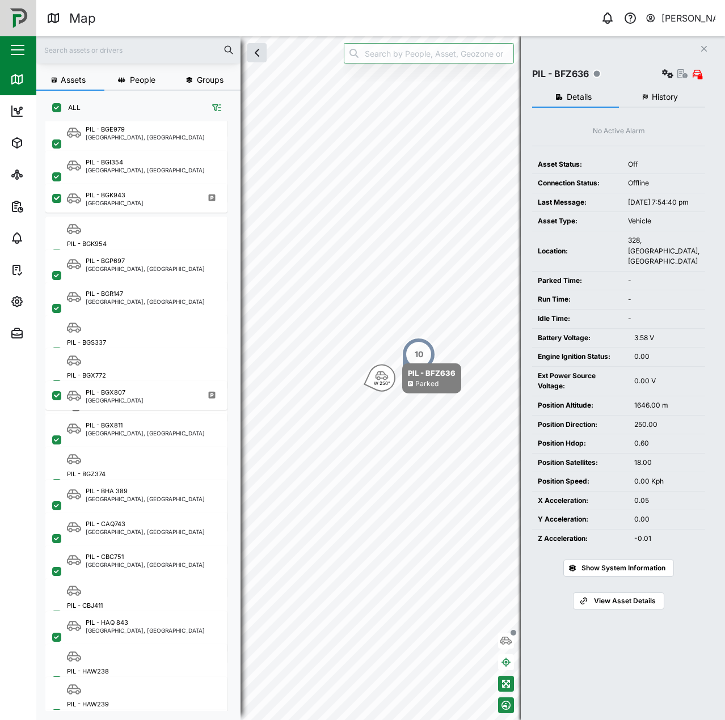
scroll to position [624, 0]
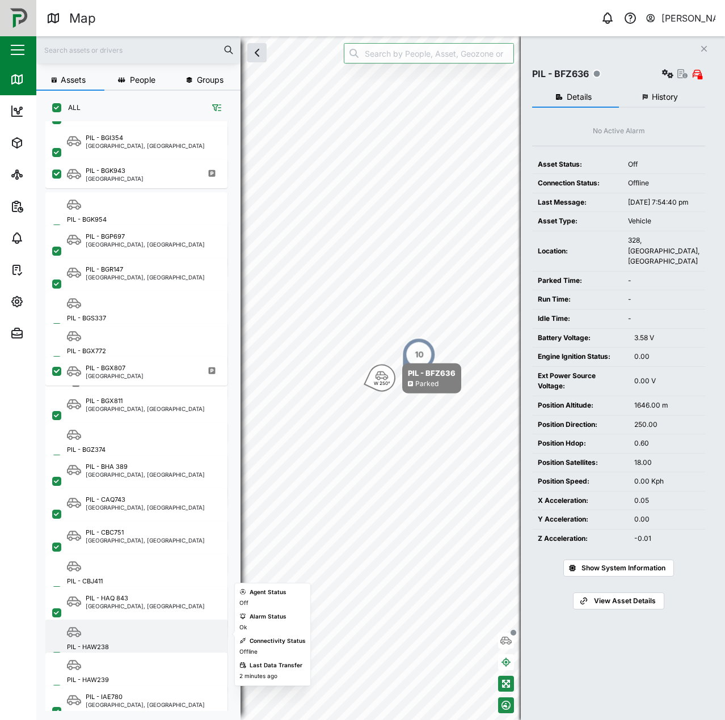
click at [161, 652] on div "Mount Hagen, Highlands Region" at bounding box center [144, 657] width 154 height 11
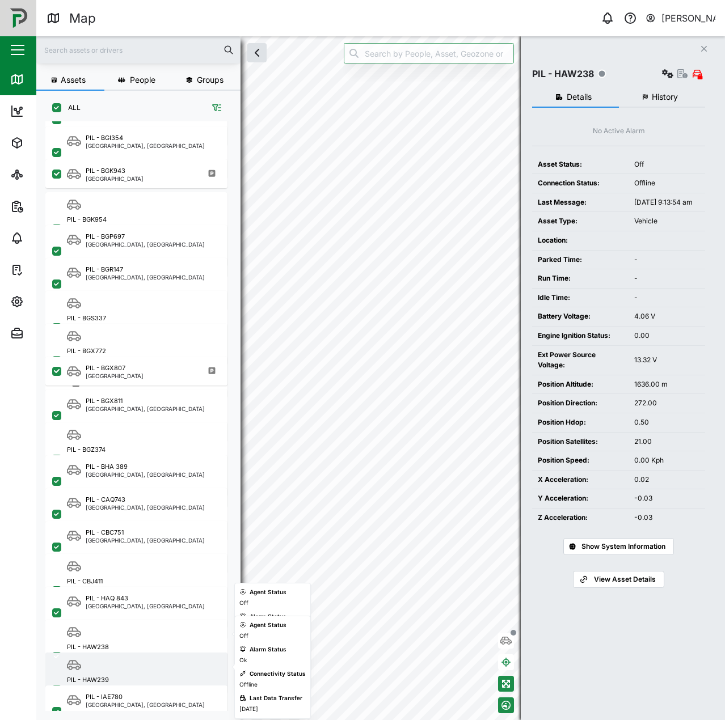
click at [154, 676] on div "PIL - HAW239" at bounding box center [144, 681] width 154 height 10
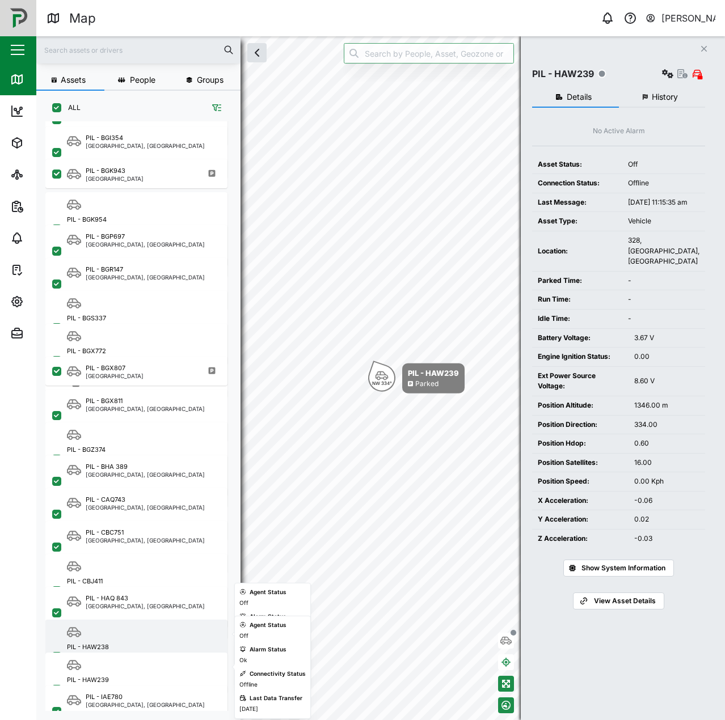
scroll to position [660, 0]
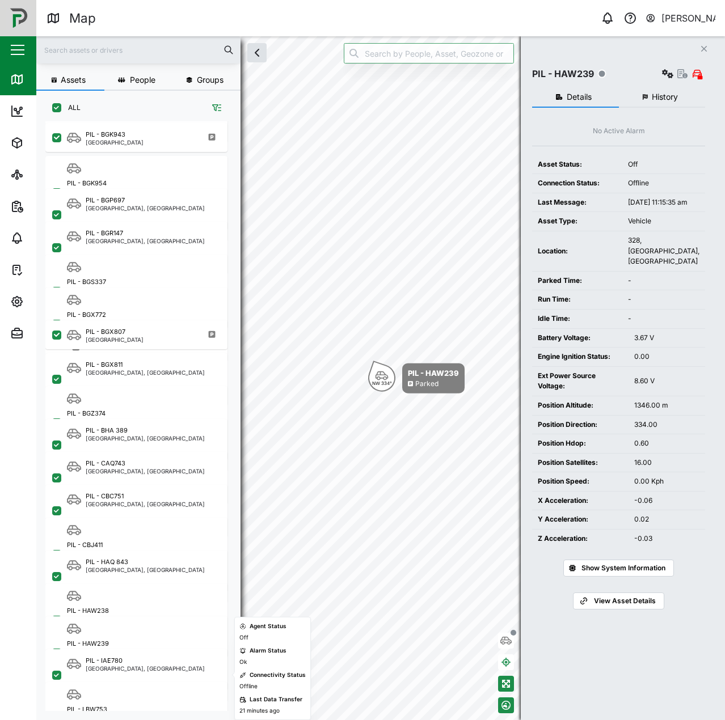
click at [151, 649] on div "PIL - IAE780 National Capital District, Southern Region" at bounding box center [136, 662] width 182 height 33
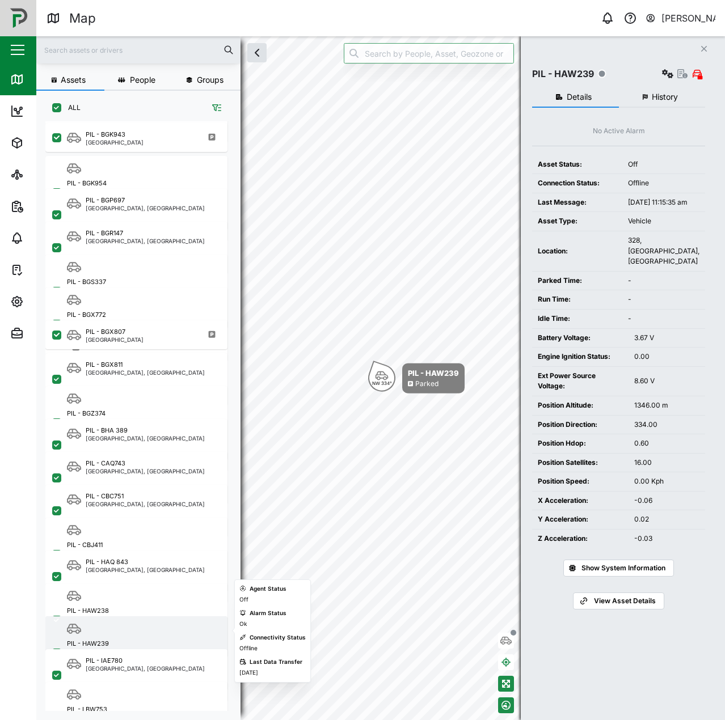
click at [151, 649] on div "Mount Hagen District, Highlands Region" at bounding box center [144, 654] width 154 height 11
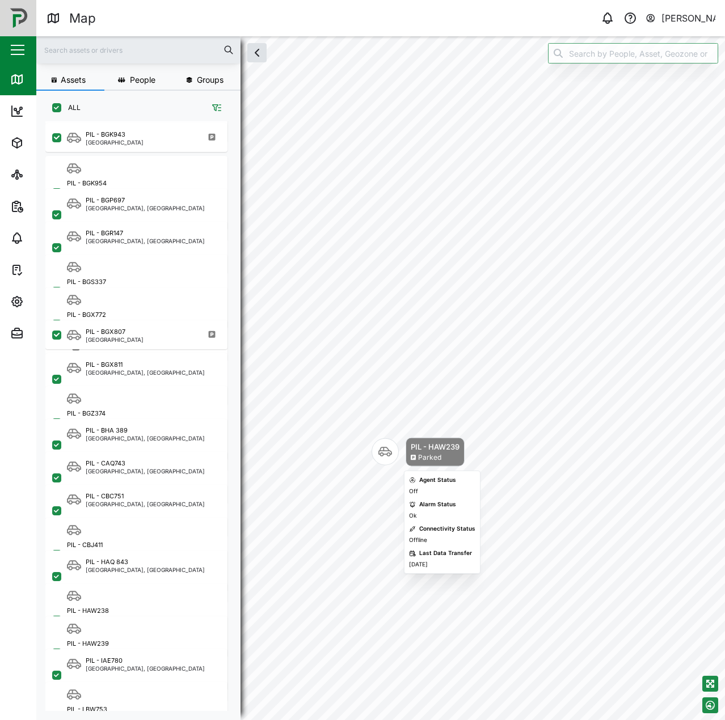
click at [389, 444] on div "Map marker" at bounding box center [385, 451] width 27 height 27
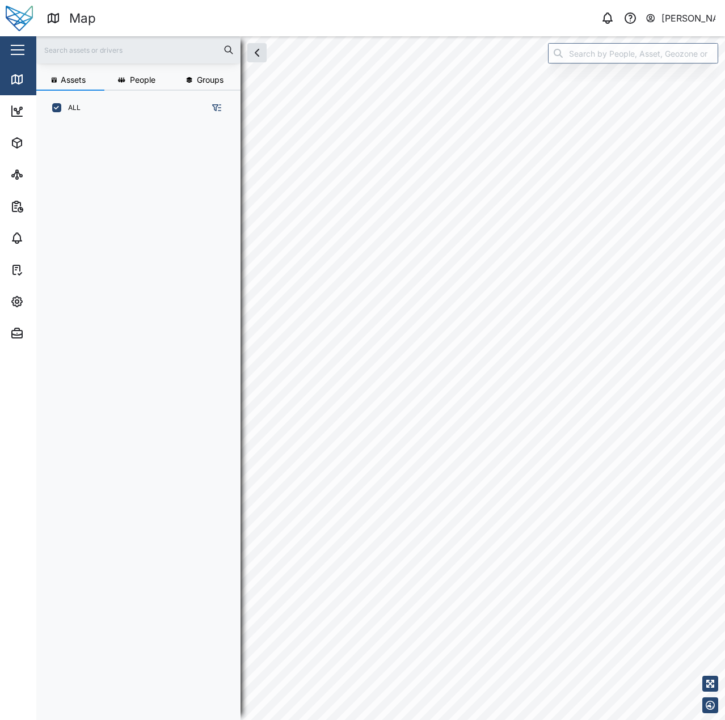
scroll to position [581, 178]
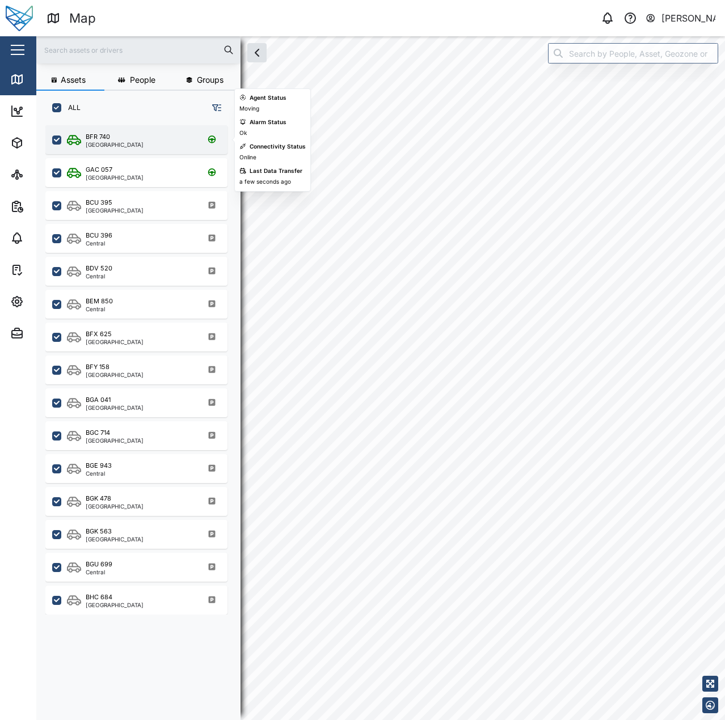
click at [182, 148] on div "BFR 740 [GEOGRAPHIC_DATA]" at bounding box center [136, 139] width 182 height 29
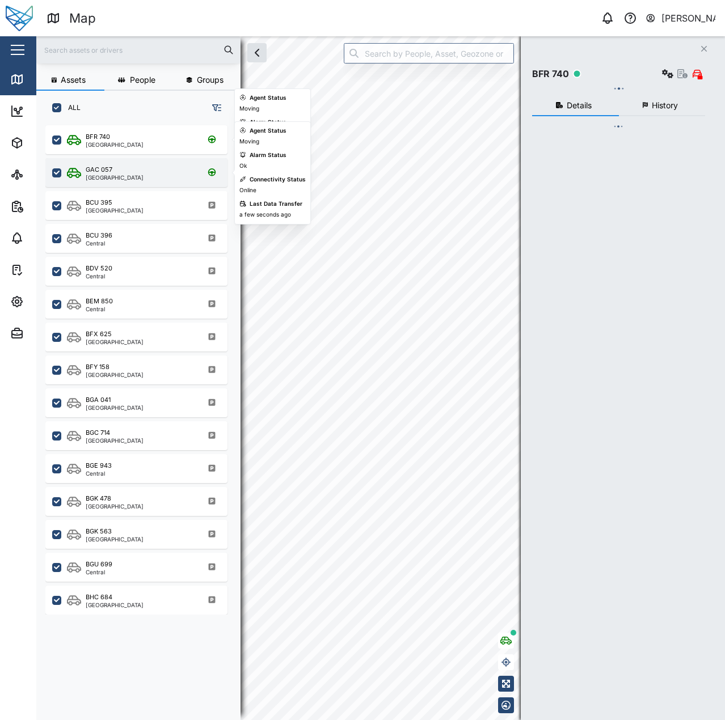
click at [176, 167] on div "GAC 057 [GEOGRAPHIC_DATA]" at bounding box center [144, 172] width 154 height 15
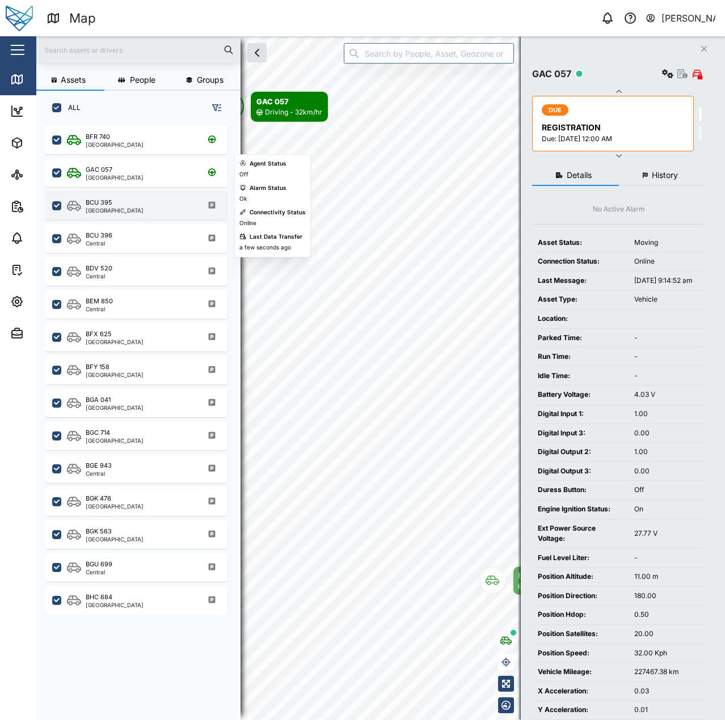
click at [175, 203] on div "BCU 395 Southern Region" at bounding box center [144, 205] width 154 height 15
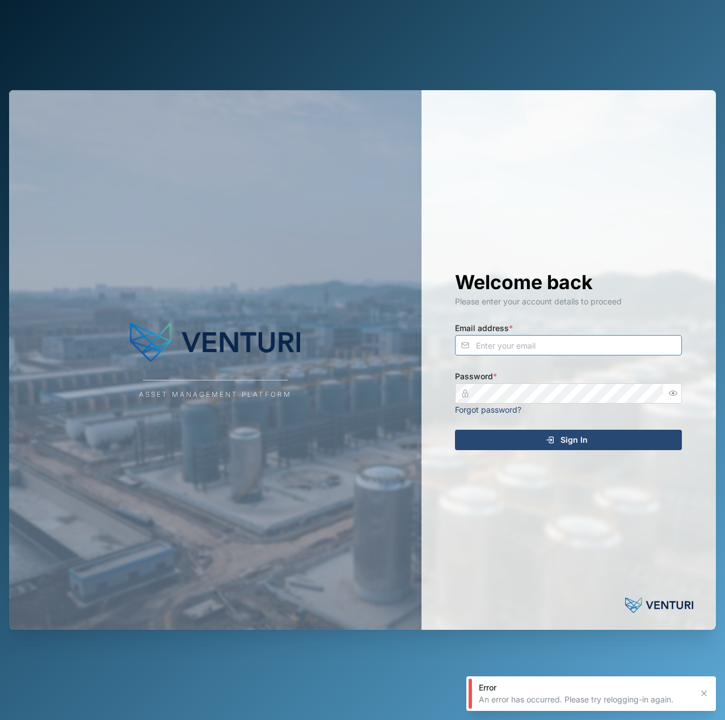
click at [536, 336] on input "Email address *" at bounding box center [568, 345] width 227 height 20
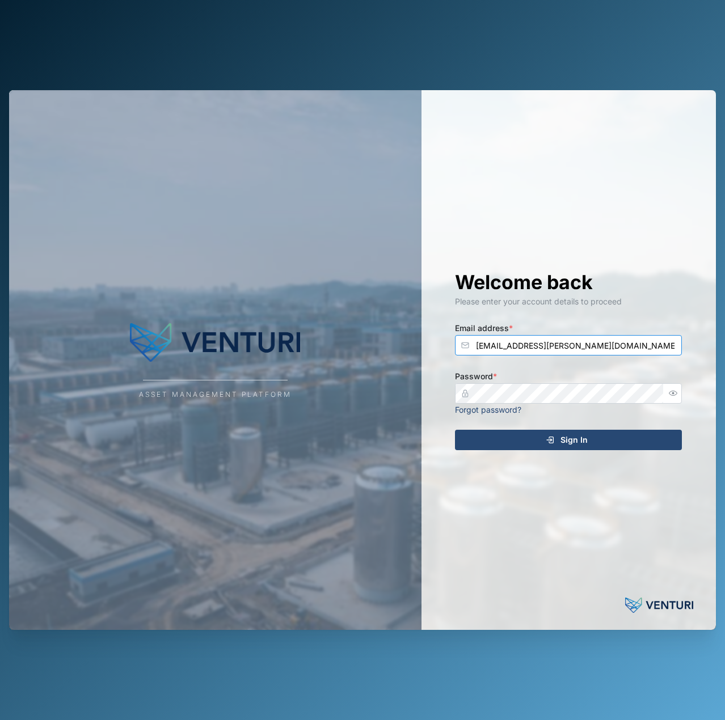
type input "[EMAIL_ADDRESS][PERSON_NAME][DOMAIN_NAME]"
click at [455, 430] on button "Sign In" at bounding box center [568, 440] width 227 height 20
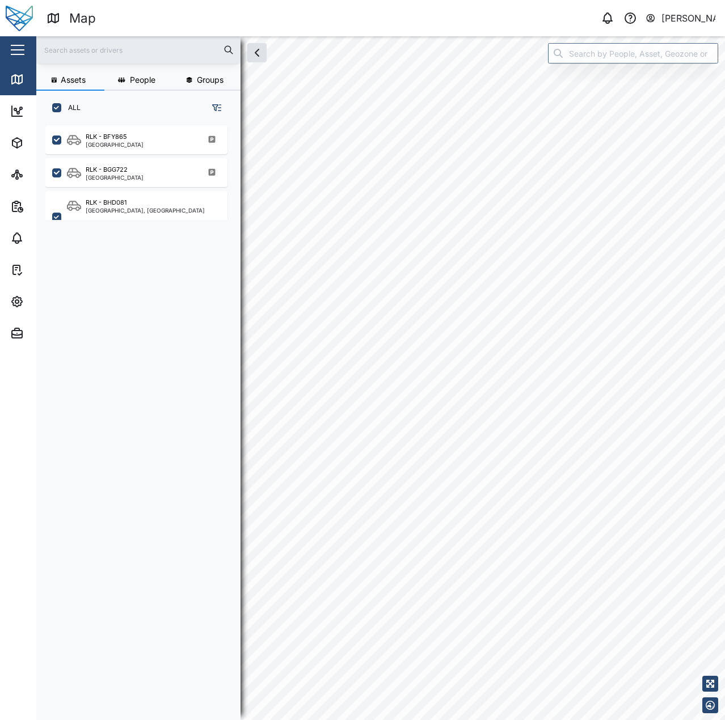
scroll to position [581, 178]
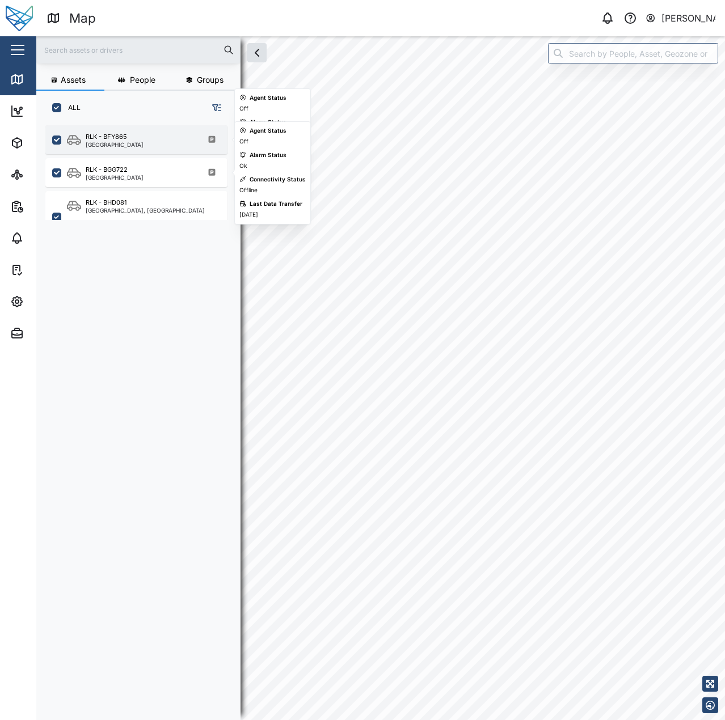
click at [155, 141] on div "RLK - BFY865 [GEOGRAPHIC_DATA]" at bounding box center [144, 139] width 154 height 15
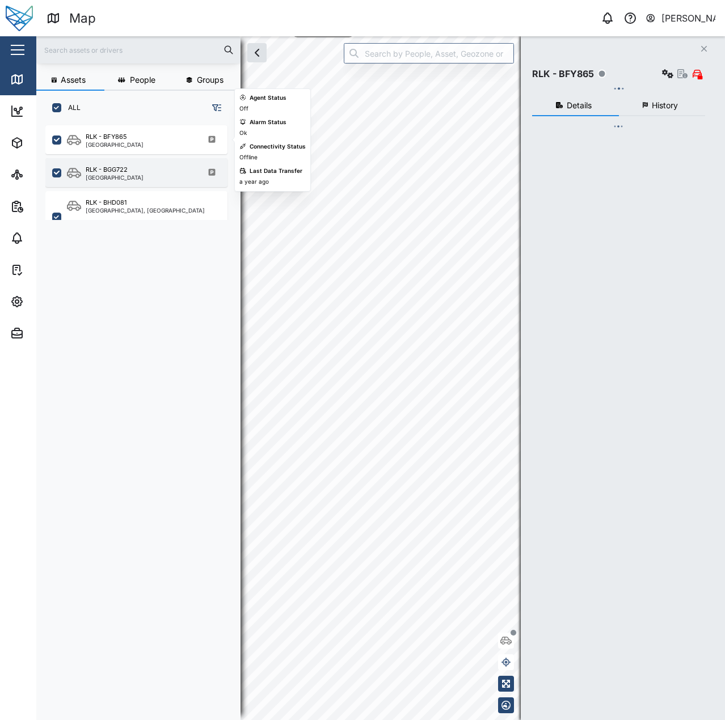
click at [158, 168] on div "RLK - BGG722 [GEOGRAPHIC_DATA]" at bounding box center [144, 172] width 154 height 15
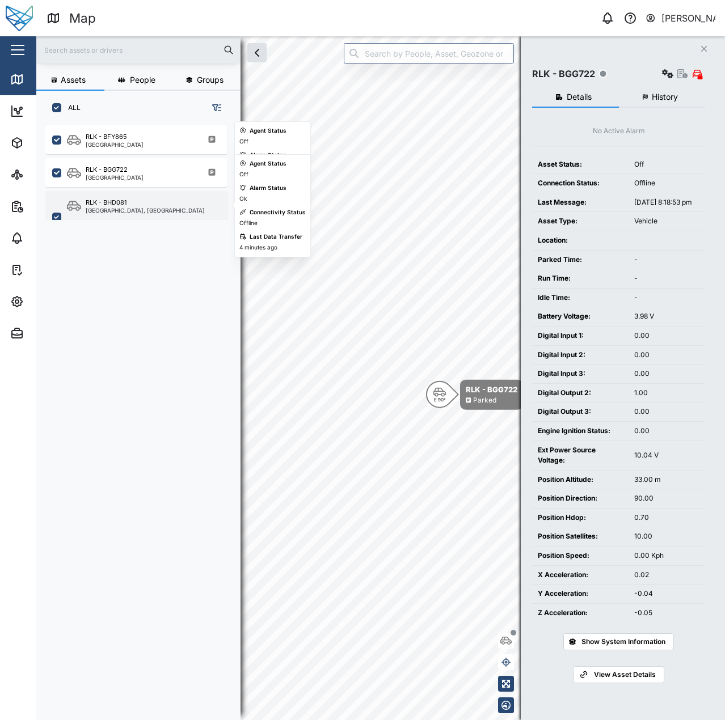
click at [155, 198] on div "RLK - BHD081" at bounding box center [145, 203] width 119 height 10
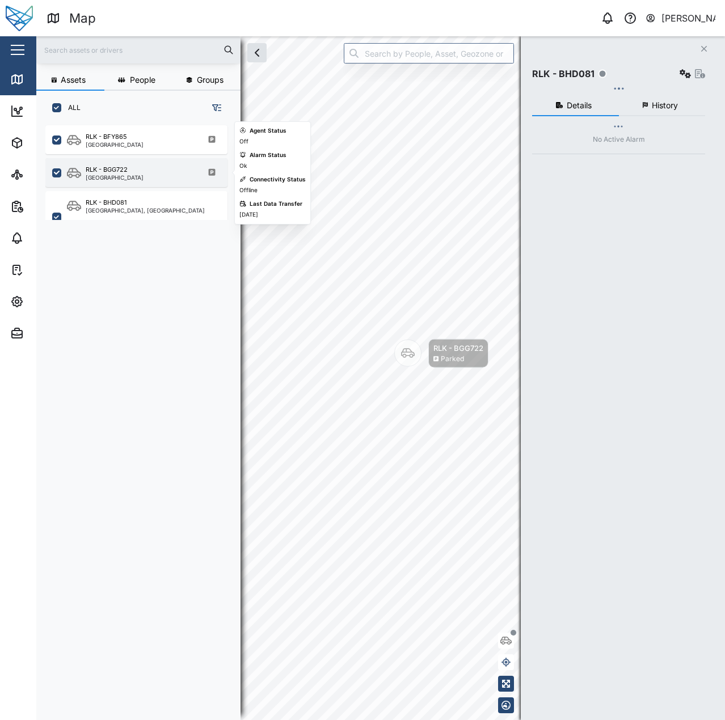
click at [155, 166] on div "RLK - BGG722 [GEOGRAPHIC_DATA]" at bounding box center [144, 172] width 154 height 15
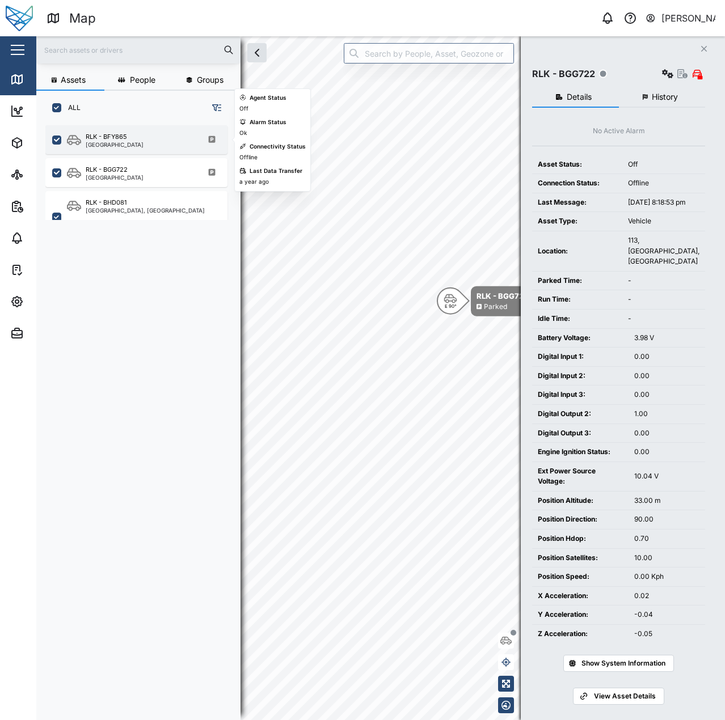
click at [150, 132] on div "RLK - BFY865 [GEOGRAPHIC_DATA]" at bounding box center [136, 139] width 182 height 29
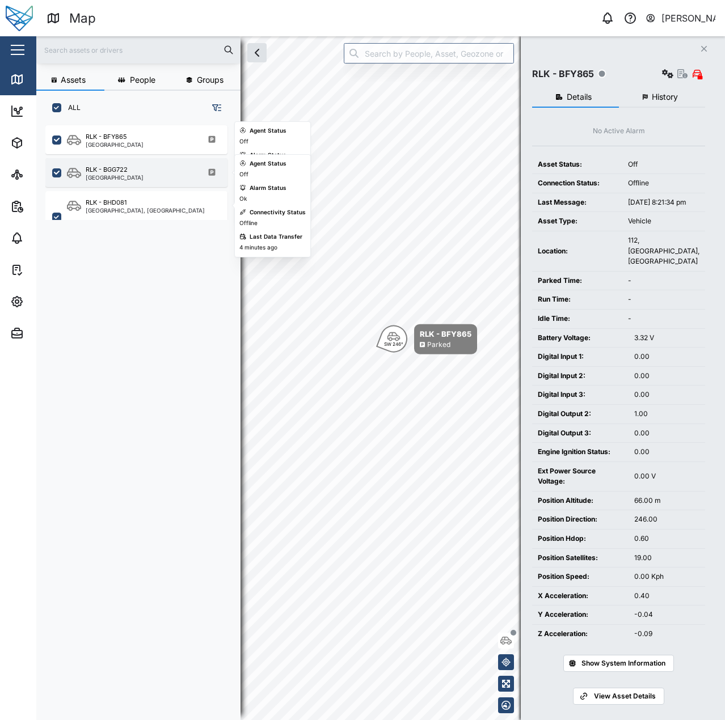
click at [142, 171] on div "RLK - BGG722 [GEOGRAPHIC_DATA]" at bounding box center [144, 172] width 154 height 15
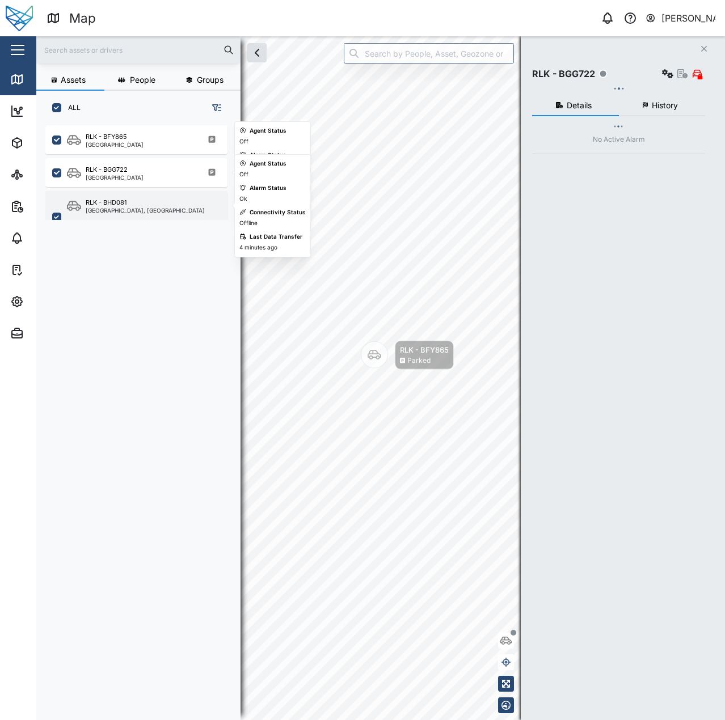
click at [146, 209] on div "[GEOGRAPHIC_DATA], [GEOGRAPHIC_DATA]" at bounding box center [145, 211] width 119 height 6
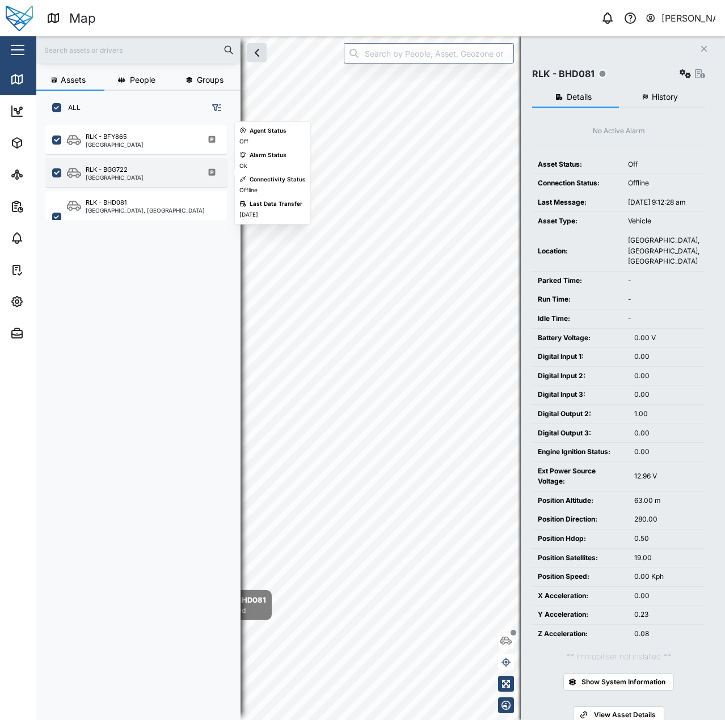
click at [144, 170] on div "RLK - BGG722 [GEOGRAPHIC_DATA]" at bounding box center [144, 172] width 154 height 15
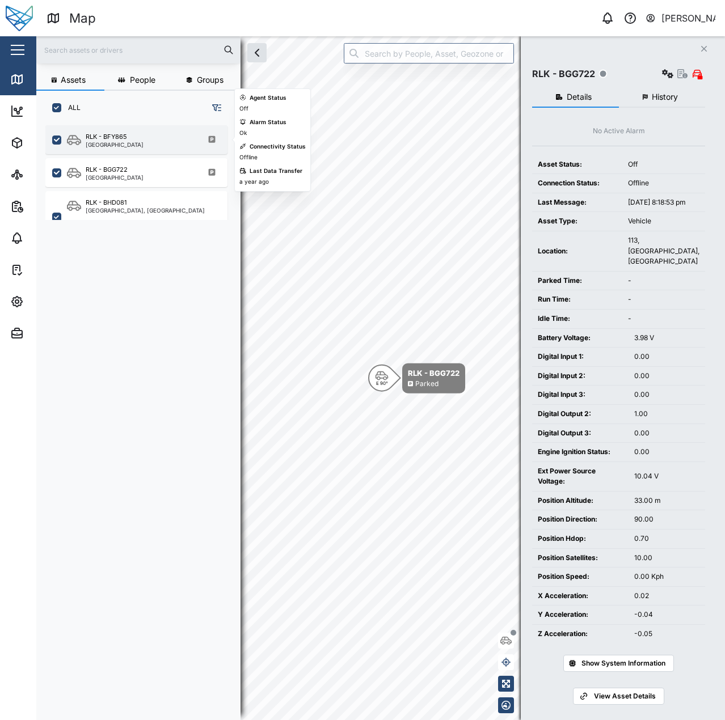
click at [144, 136] on div "RLK - BFY865 [GEOGRAPHIC_DATA]" at bounding box center [144, 139] width 154 height 15
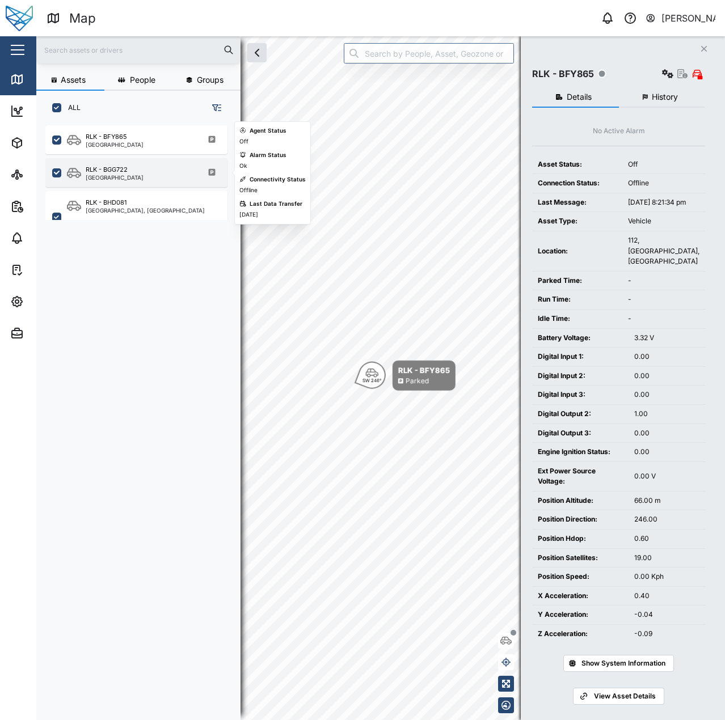
click at [140, 159] on div "RLK - BGG722 [GEOGRAPHIC_DATA]" at bounding box center [136, 172] width 182 height 29
